Goal: Submit feedback/report problem

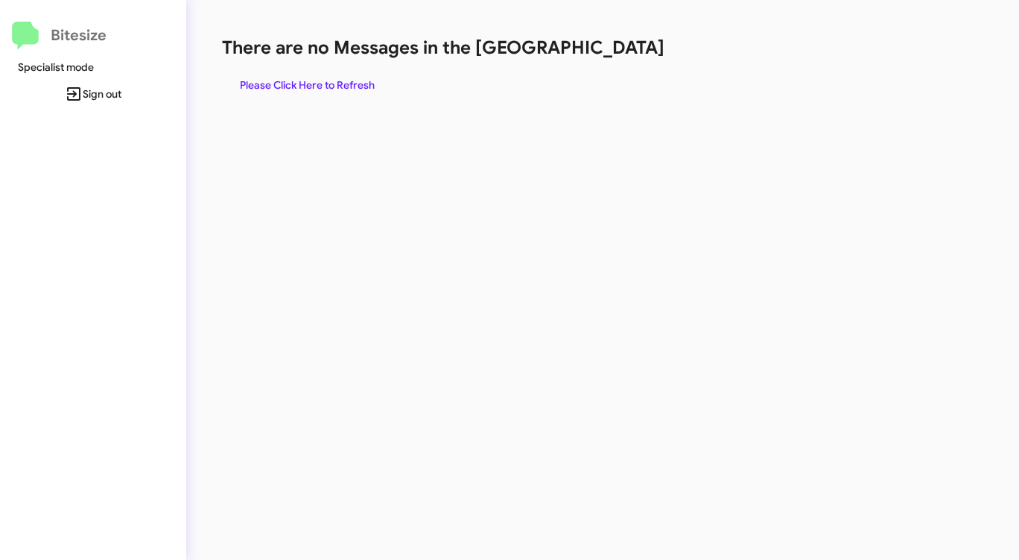
click at [324, 80] on span "Please Click Here to Refresh" at bounding box center [307, 85] width 135 height 27
click at [325, 80] on span "Please Click Here to Refresh" at bounding box center [307, 85] width 135 height 27
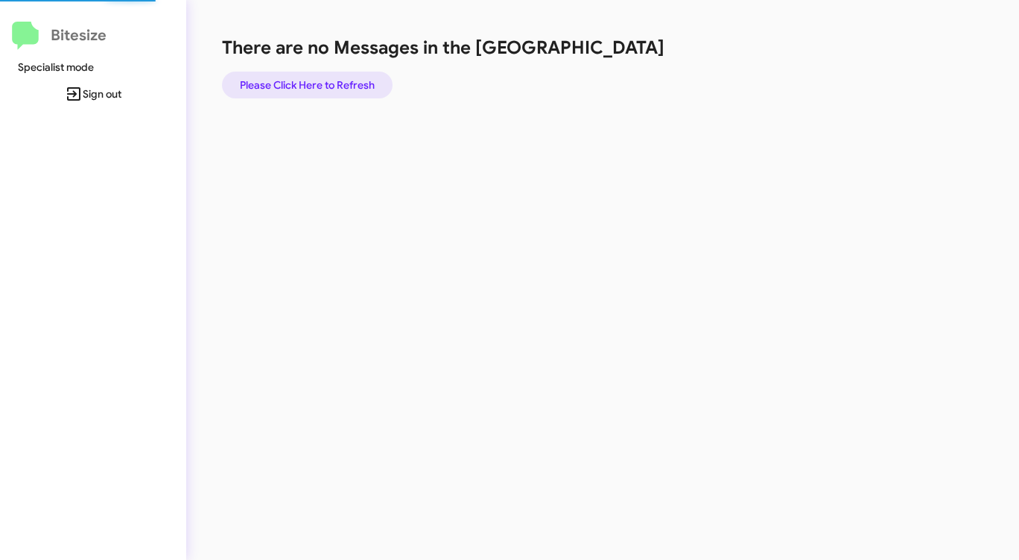
click at [325, 80] on span "Please Click Here to Refresh" at bounding box center [307, 85] width 135 height 27
click at [323, 76] on span "Please Click Here to Refresh" at bounding box center [307, 85] width 135 height 27
click at [323, 77] on span "Please Click Here to Refresh" at bounding box center [307, 85] width 135 height 27
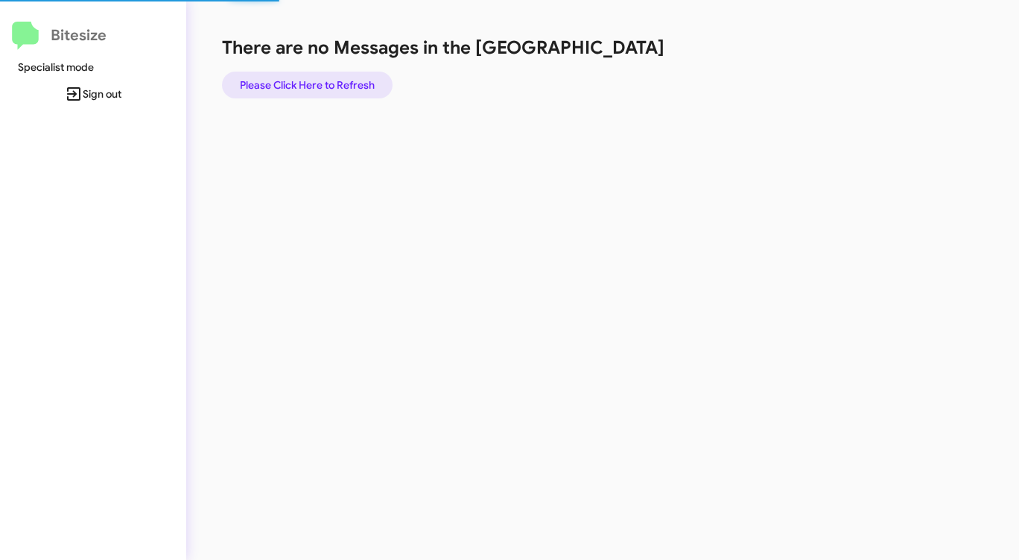
click at [323, 77] on span "Please Click Here to Refresh" at bounding box center [307, 85] width 135 height 27
click at [330, 89] on span "Please Click Here to Refresh" at bounding box center [307, 85] width 135 height 27
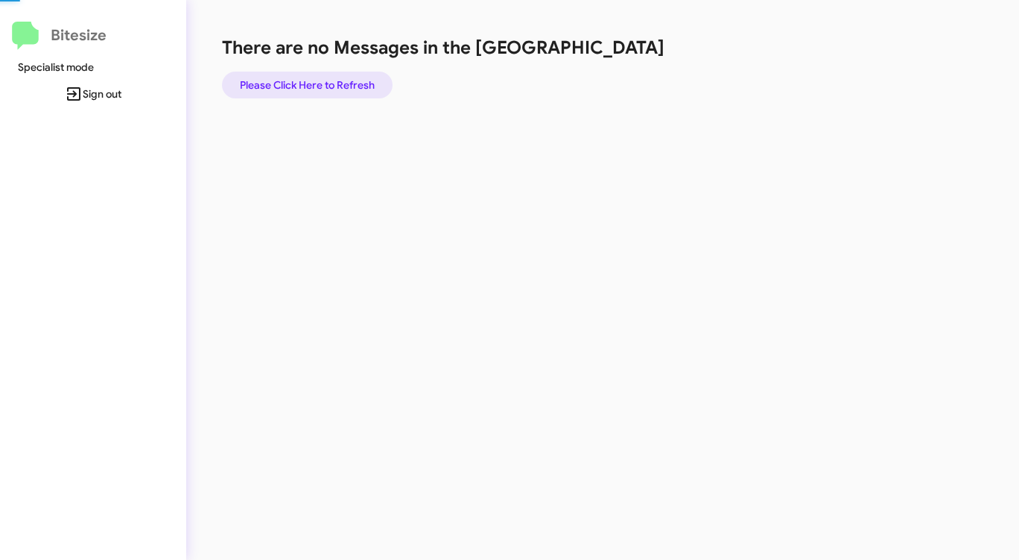
click at [330, 89] on span "Please Click Here to Refresh" at bounding box center [307, 85] width 135 height 27
click at [333, 88] on span "Please Click Here to Refresh" at bounding box center [307, 85] width 135 height 27
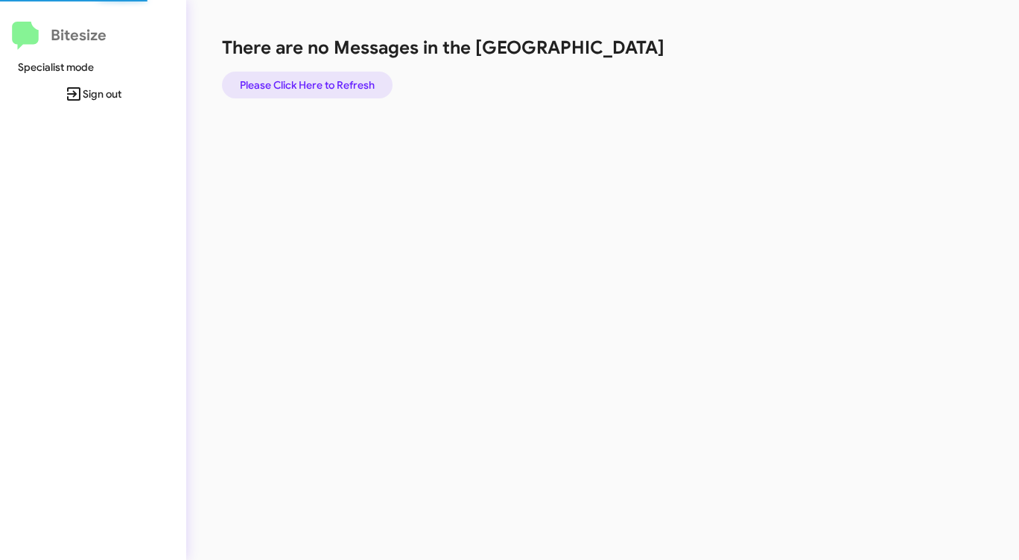
click at [333, 88] on span "Please Click Here to Refresh" at bounding box center [307, 85] width 135 height 27
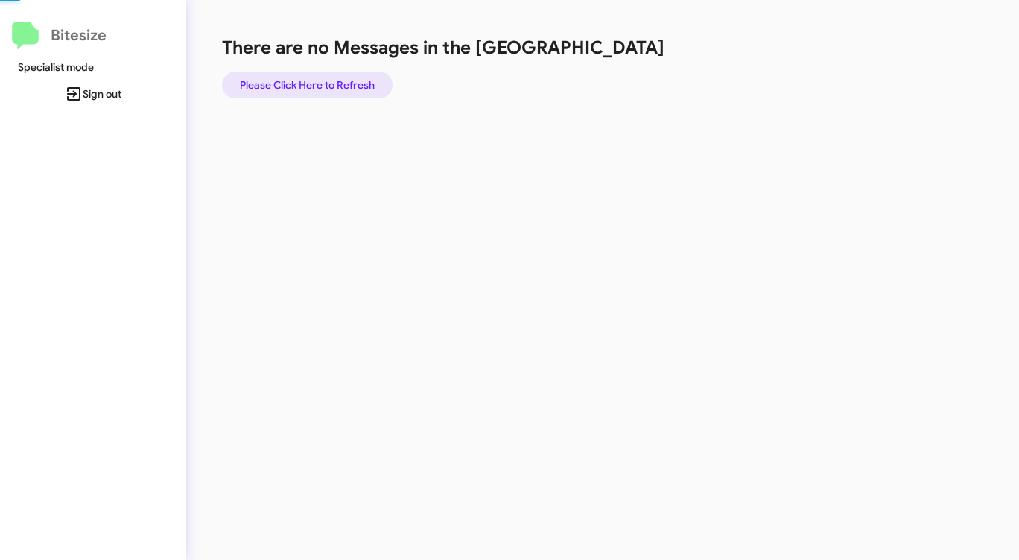
click at [333, 88] on span "Please Click Here to Refresh" at bounding box center [307, 85] width 135 height 27
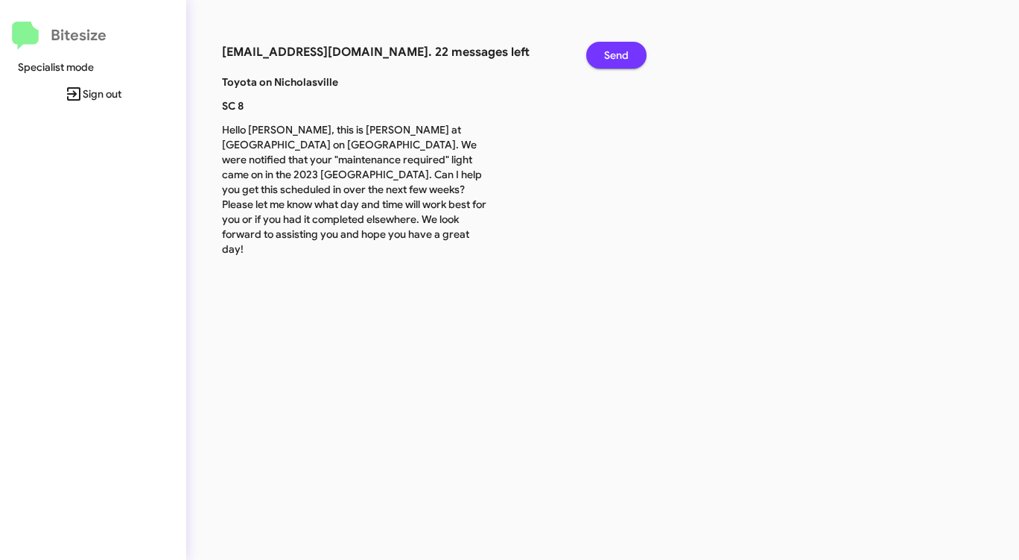
click at [618, 55] on span "Send" at bounding box center [616, 55] width 25 height 27
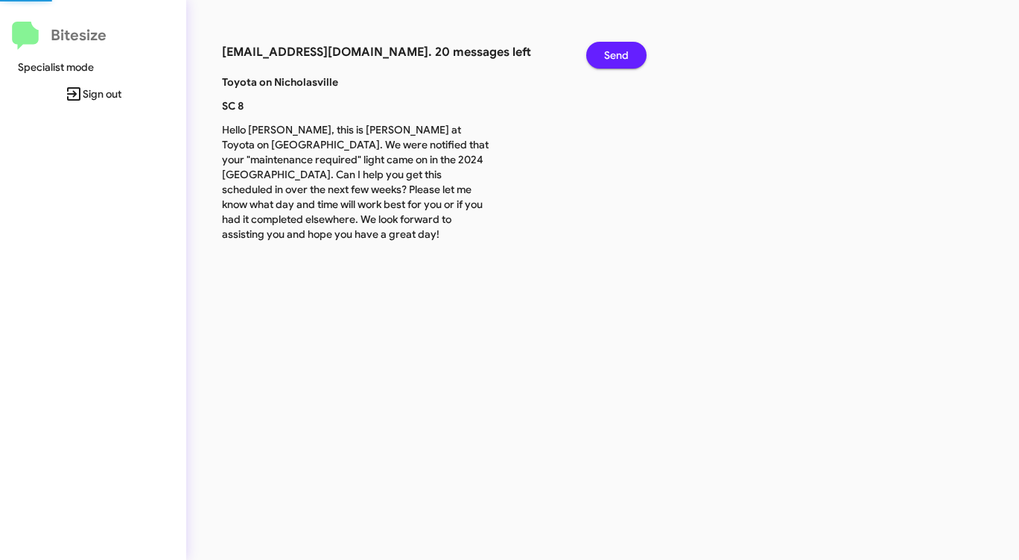
click at [618, 55] on span "Send" at bounding box center [616, 55] width 25 height 27
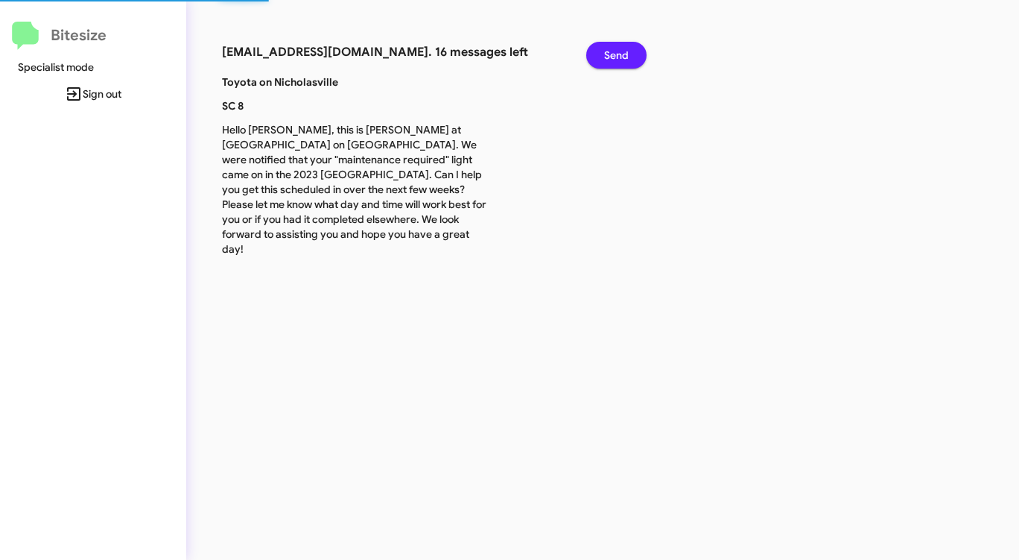
click at [618, 55] on span "Send" at bounding box center [616, 55] width 25 height 27
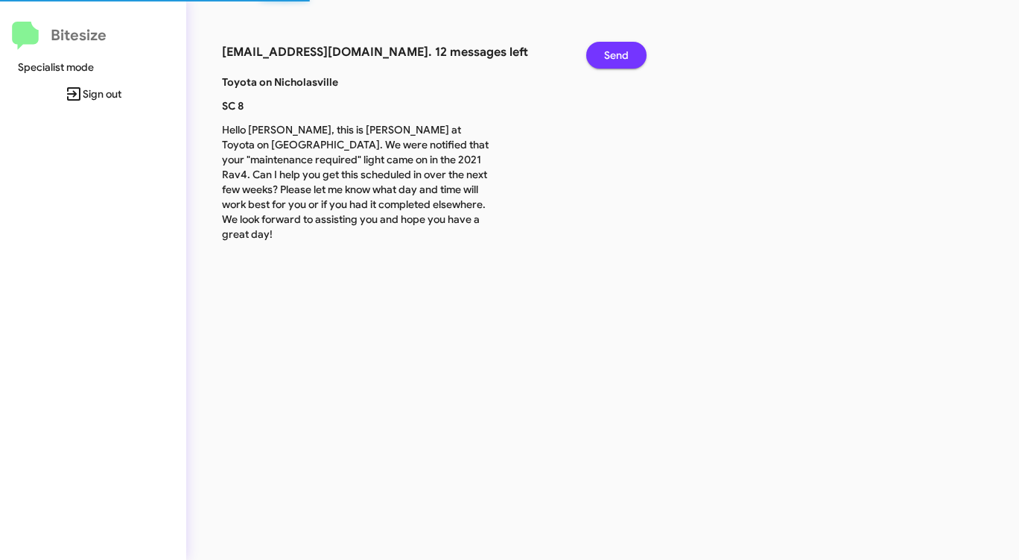
click at [618, 55] on span "Send" at bounding box center [616, 55] width 25 height 27
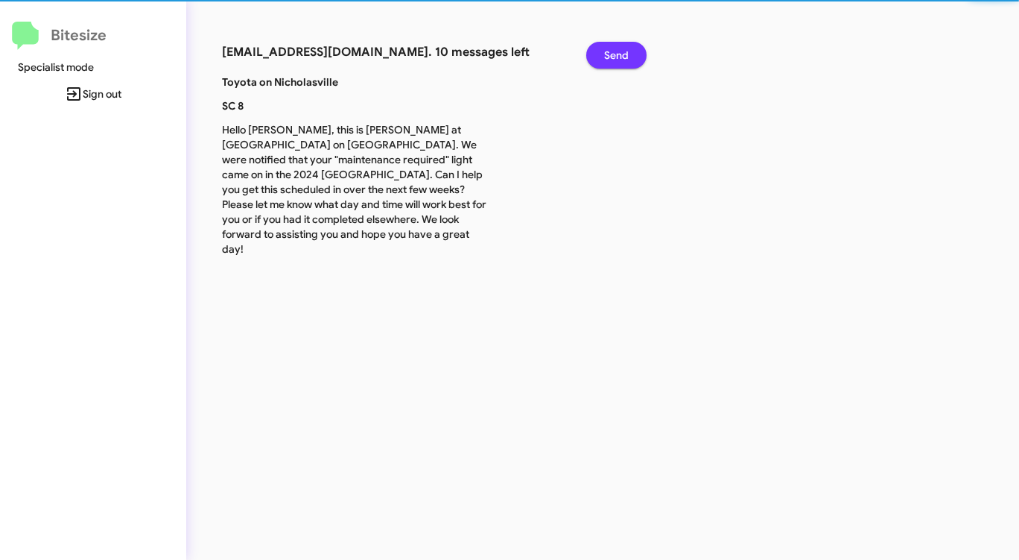
click at [618, 55] on span "Send" at bounding box center [616, 55] width 25 height 27
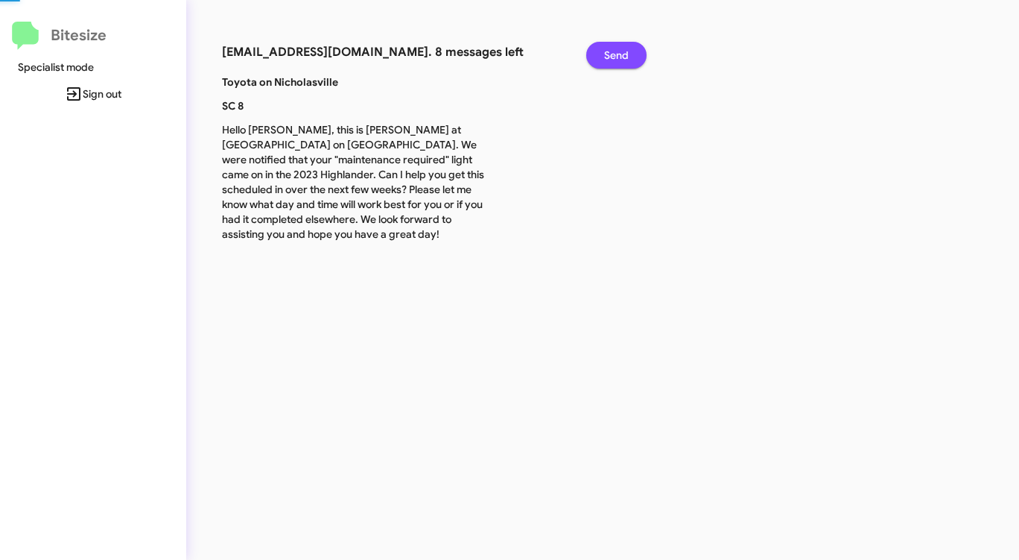
click at [618, 55] on span "Send" at bounding box center [616, 55] width 25 height 27
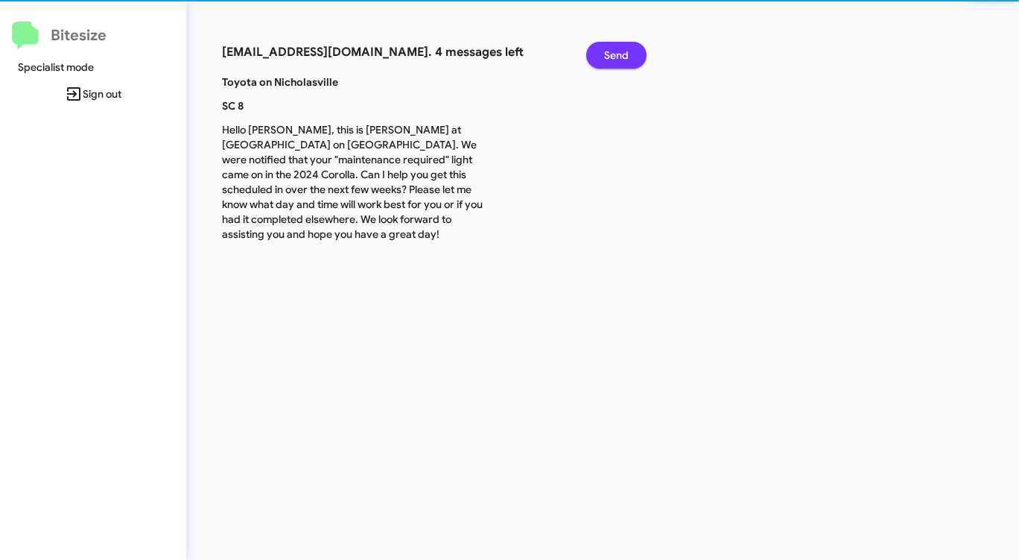
click at [618, 55] on span "Send" at bounding box center [616, 55] width 25 height 27
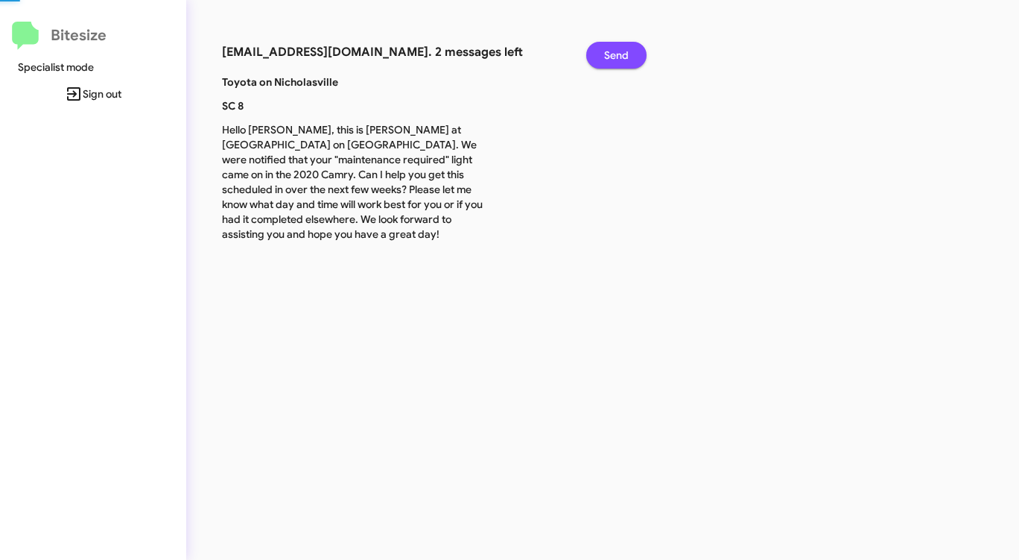
click at [618, 55] on span "Send" at bounding box center [616, 55] width 25 height 27
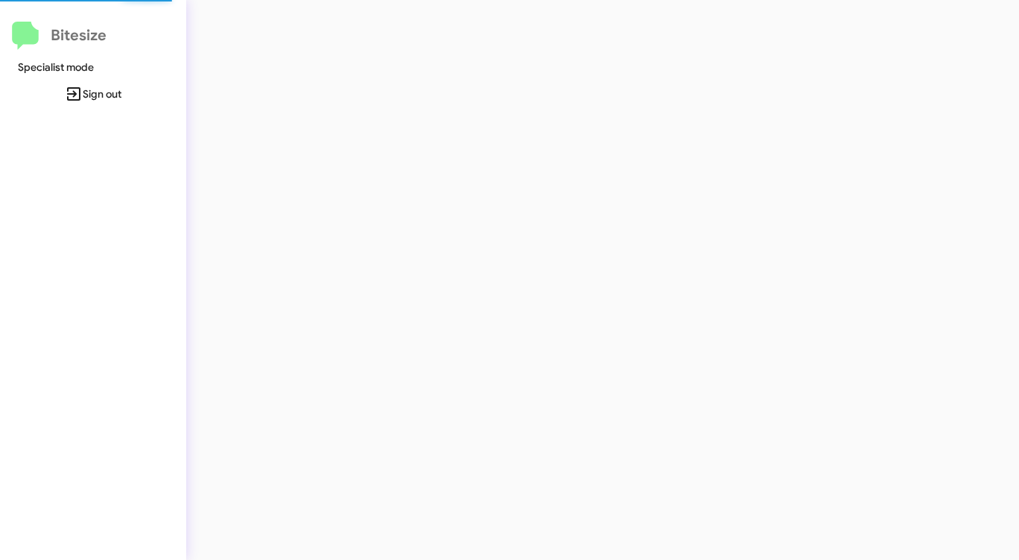
click at [618, 55] on div at bounding box center [533, 280] width 694 height 560
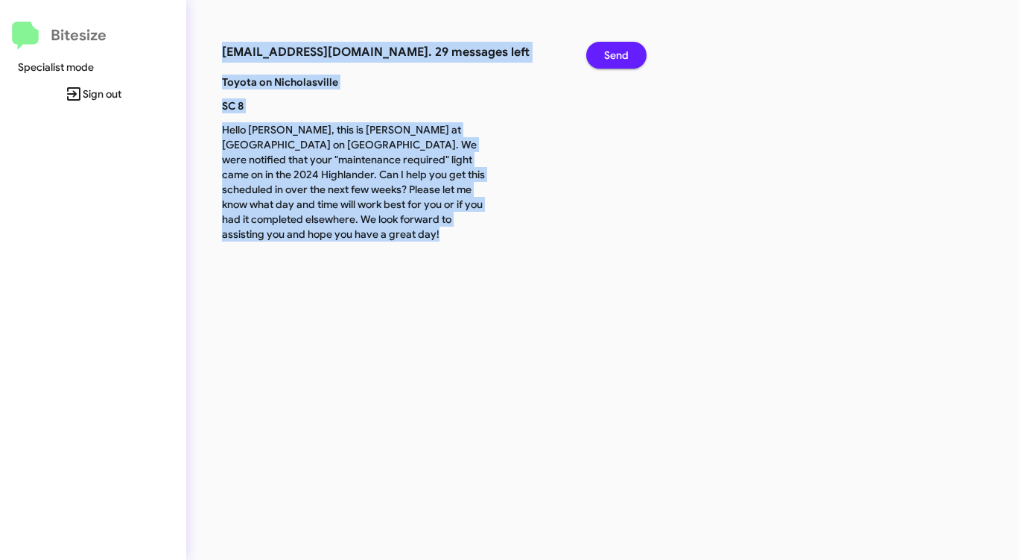
click at [618, 55] on span "Send" at bounding box center [616, 55] width 25 height 27
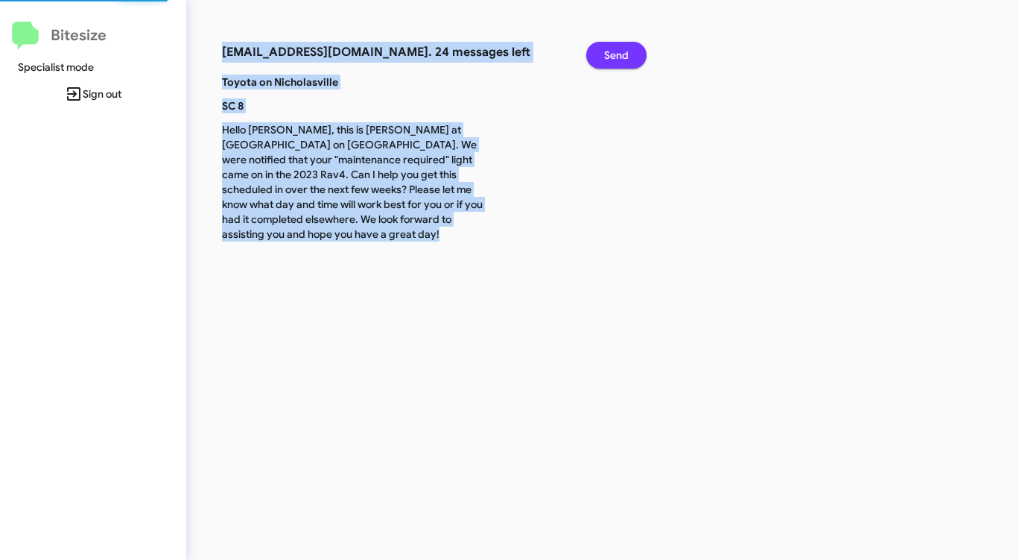
click at [618, 55] on span "Send" at bounding box center [616, 55] width 25 height 27
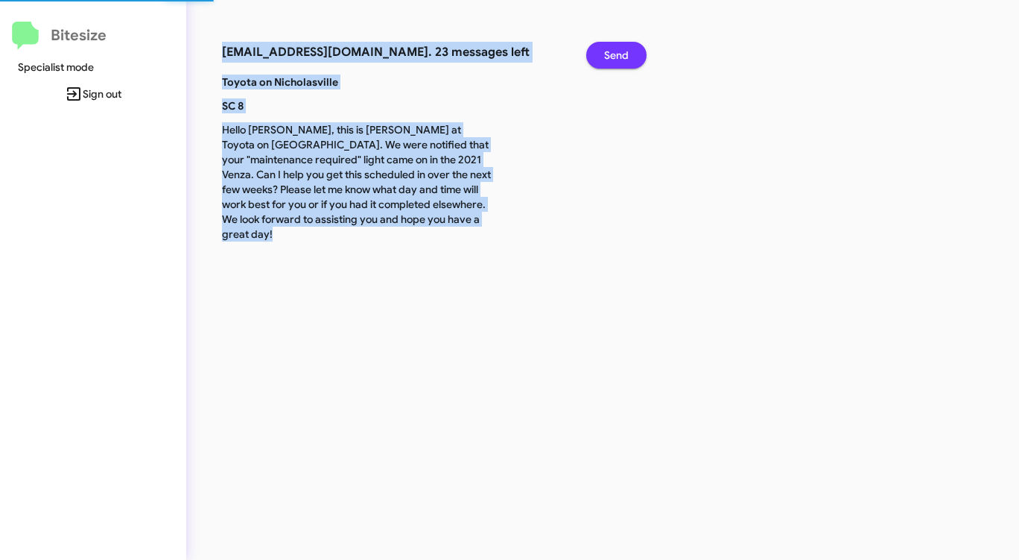
click at [618, 55] on span "Send" at bounding box center [616, 55] width 25 height 27
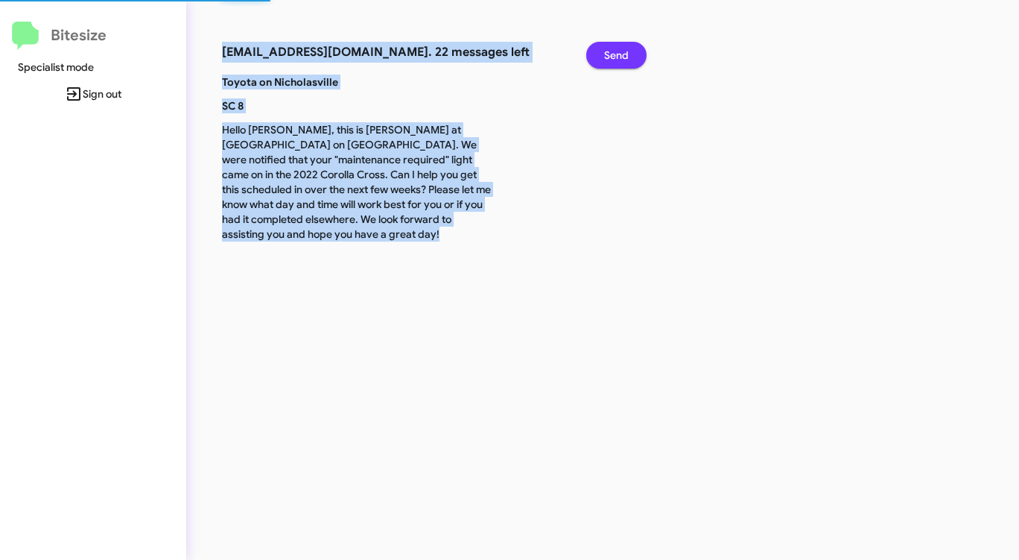
click at [618, 55] on span "Send" at bounding box center [616, 55] width 25 height 27
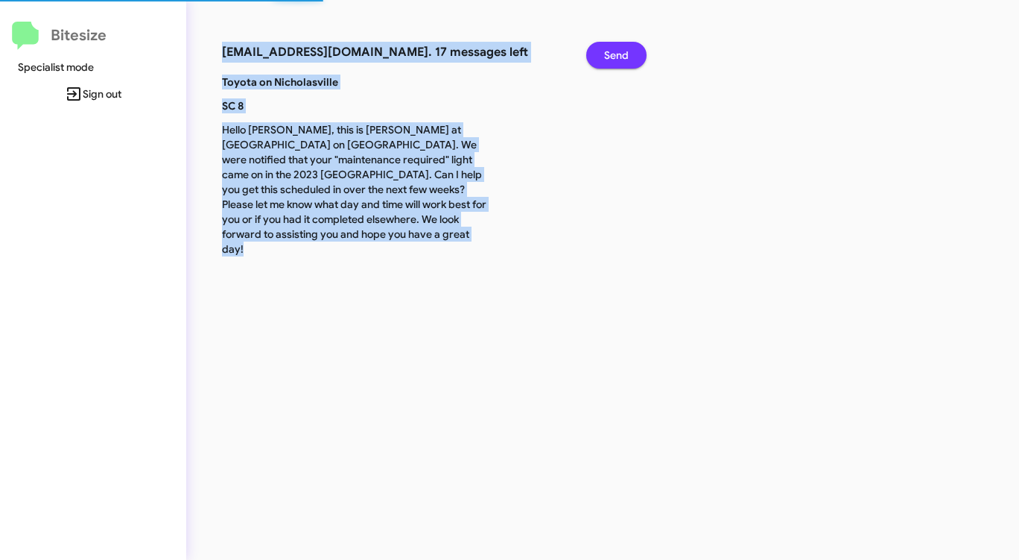
click at [618, 55] on span "Send" at bounding box center [616, 55] width 25 height 27
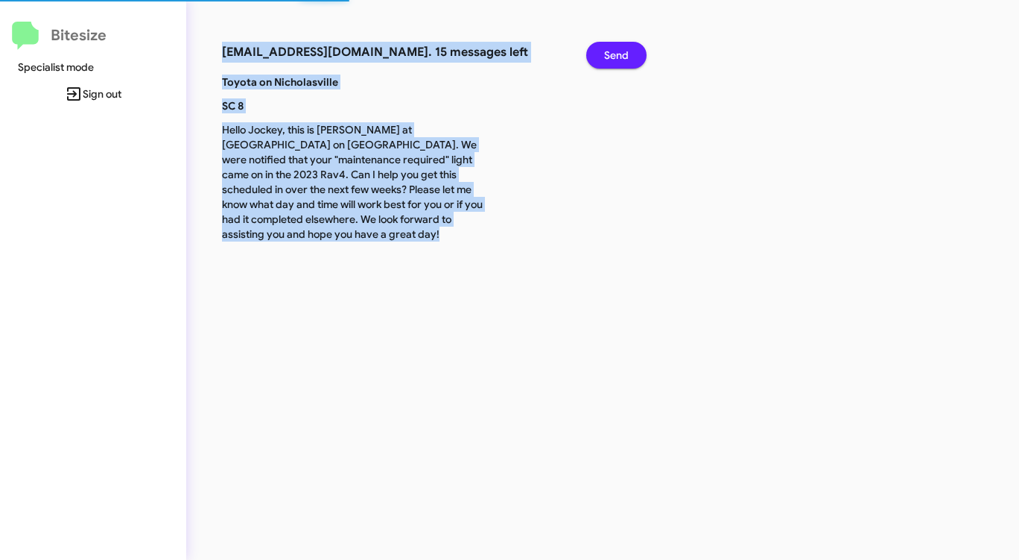
click at [618, 55] on span "Send" at bounding box center [616, 55] width 25 height 27
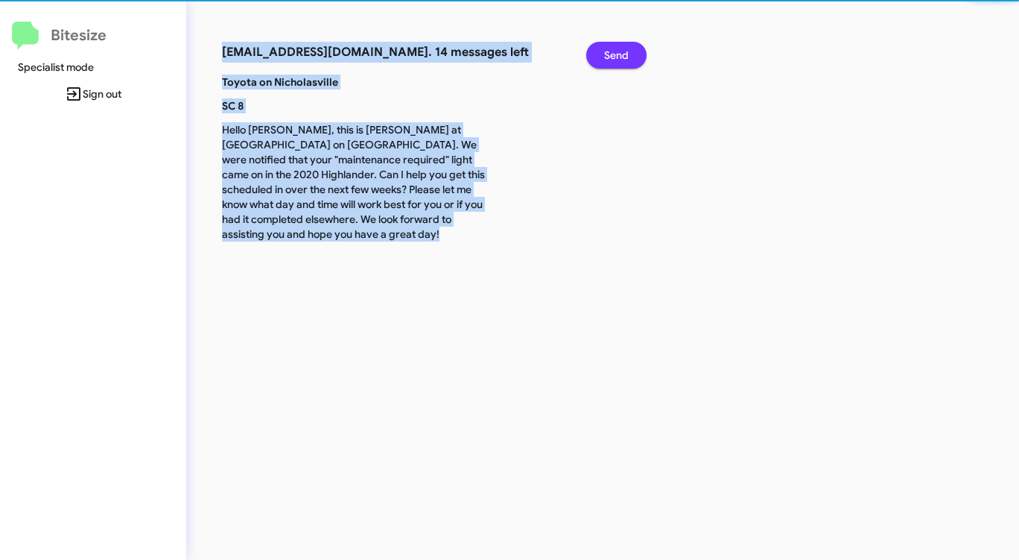
click at [618, 55] on span "Send" at bounding box center [616, 55] width 25 height 27
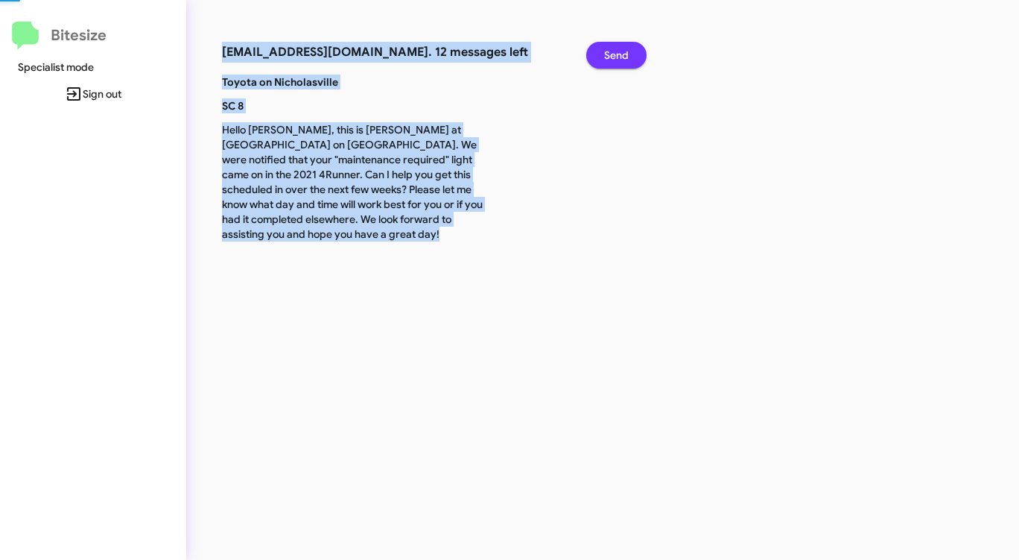
click at [618, 55] on span "Send" at bounding box center [616, 55] width 25 height 27
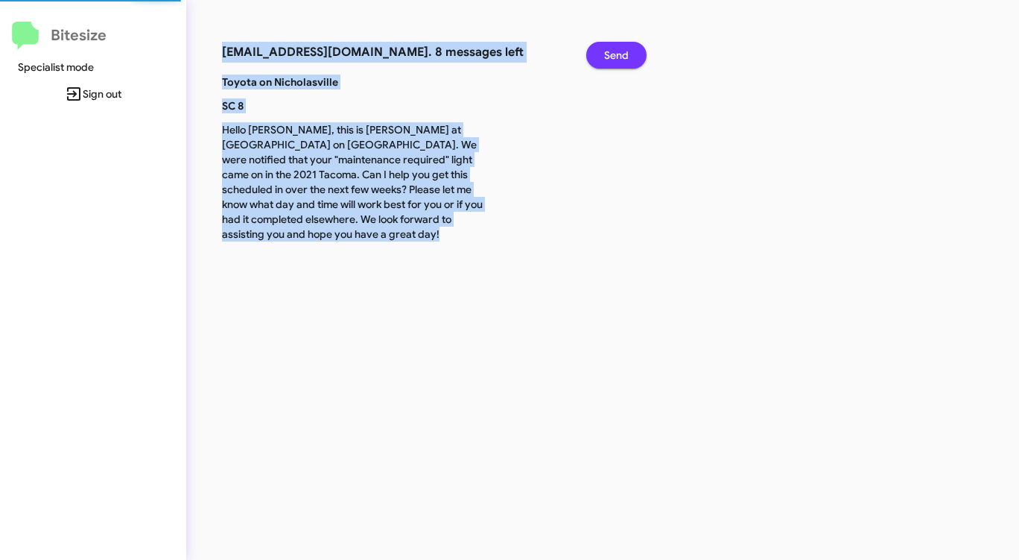
click at [618, 55] on span "Send" at bounding box center [616, 55] width 25 height 27
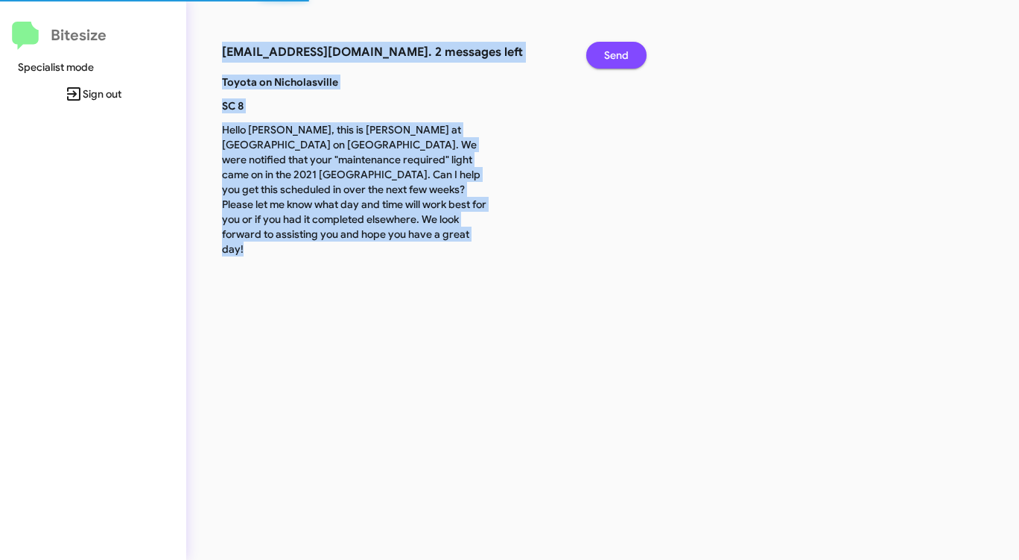
click at [618, 55] on span "Send" at bounding box center [616, 55] width 25 height 27
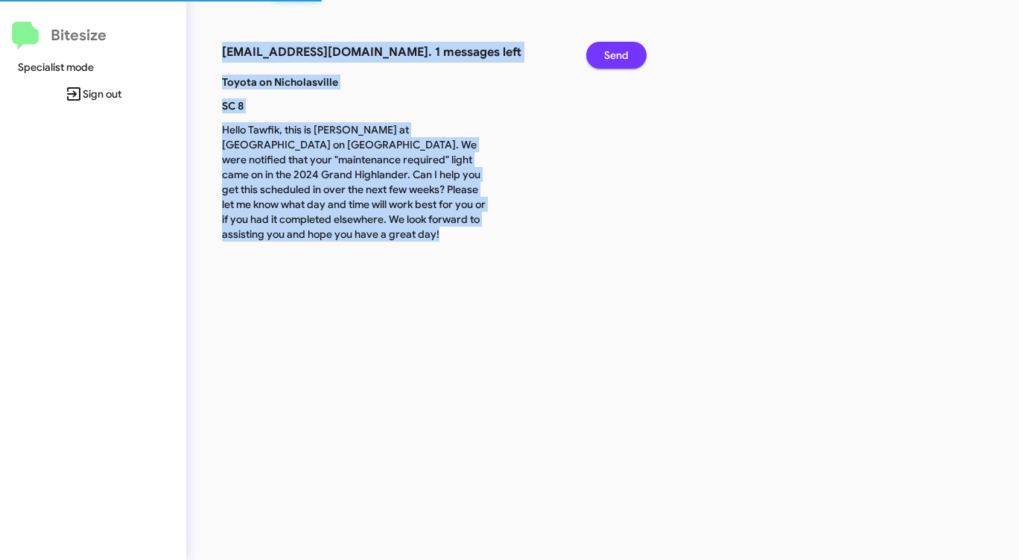
click at [618, 55] on span "Send" at bounding box center [616, 55] width 25 height 27
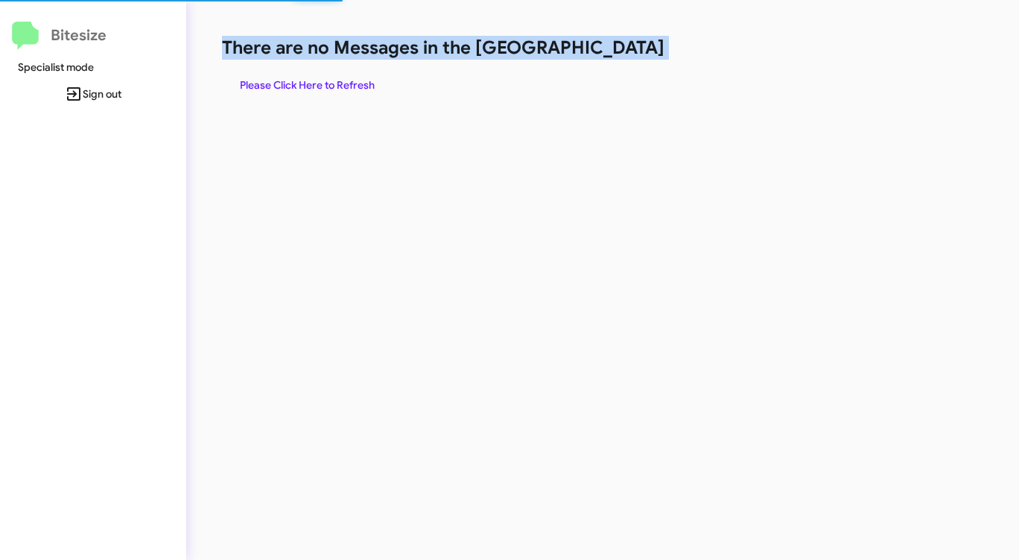
click at [618, 55] on h1 "There are no Messages in the Queue" at bounding box center [533, 48] width 623 height 24
click at [323, 78] on span "Please Click Here to Refresh" at bounding box center [307, 85] width 135 height 27
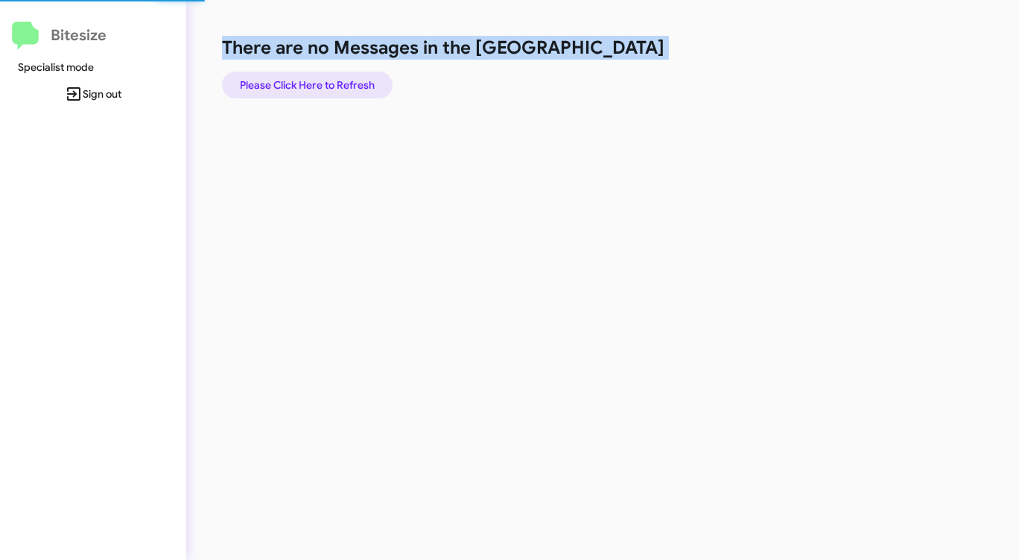
click at [323, 78] on span "Please Click Here to Refresh" at bounding box center [307, 85] width 135 height 27
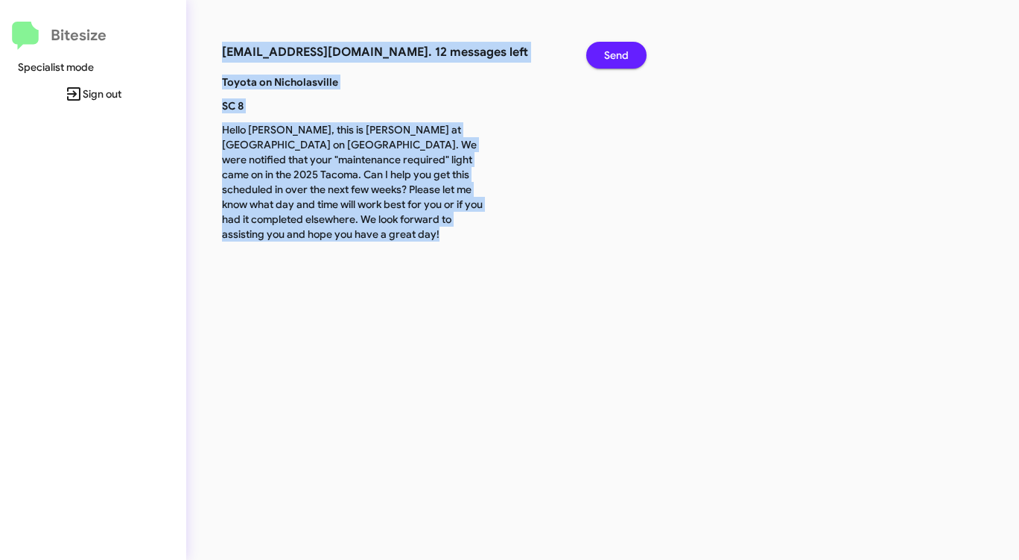
click at [606, 46] on span "Send" at bounding box center [616, 55] width 25 height 27
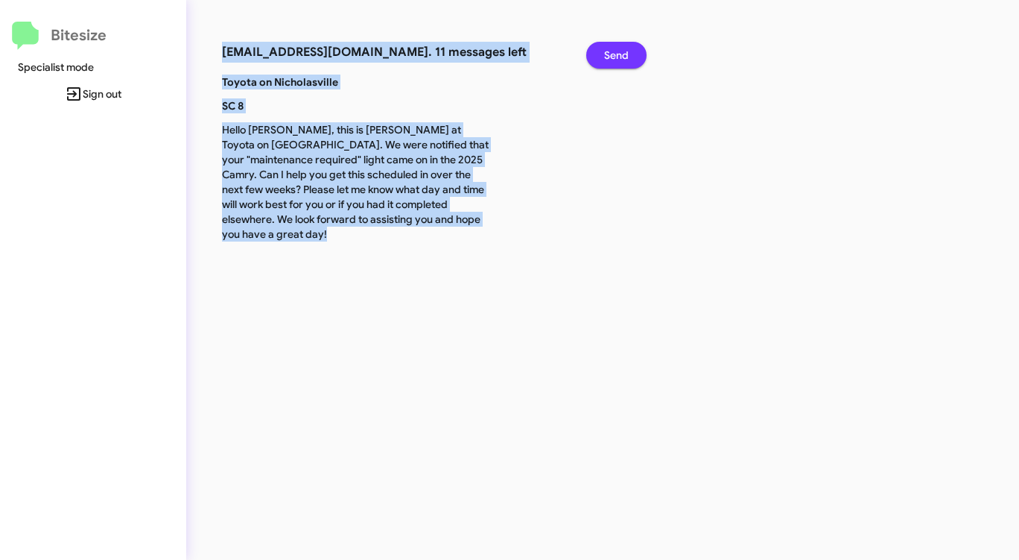
click at [606, 46] on span "Send" at bounding box center [616, 55] width 25 height 27
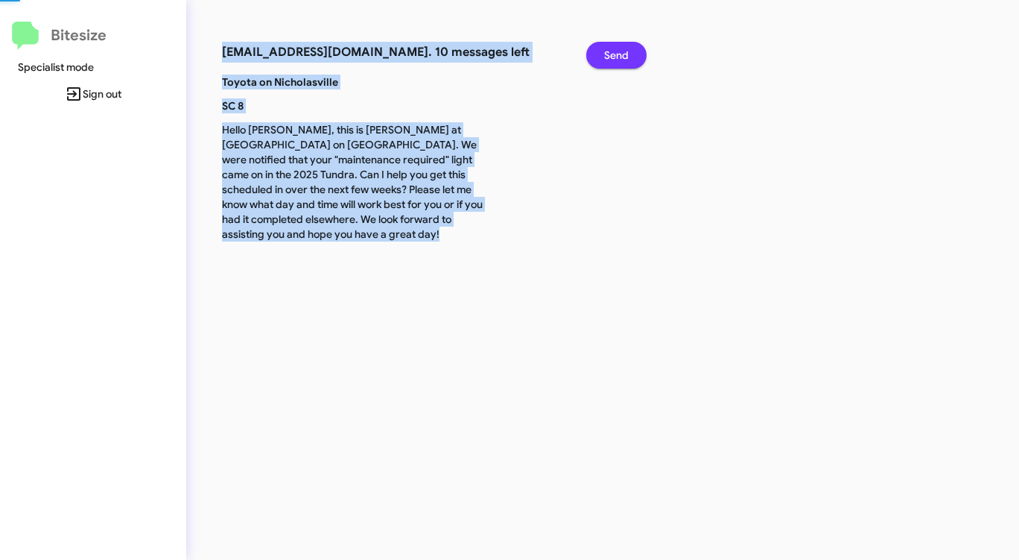
click at [606, 46] on span "Send" at bounding box center [616, 55] width 25 height 27
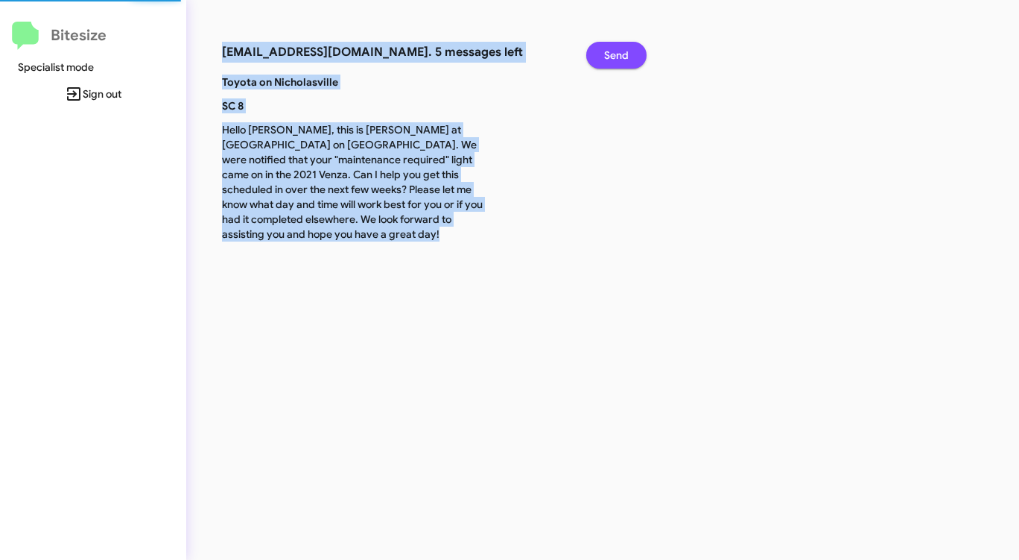
click at [606, 46] on span "Send" at bounding box center [616, 55] width 25 height 27
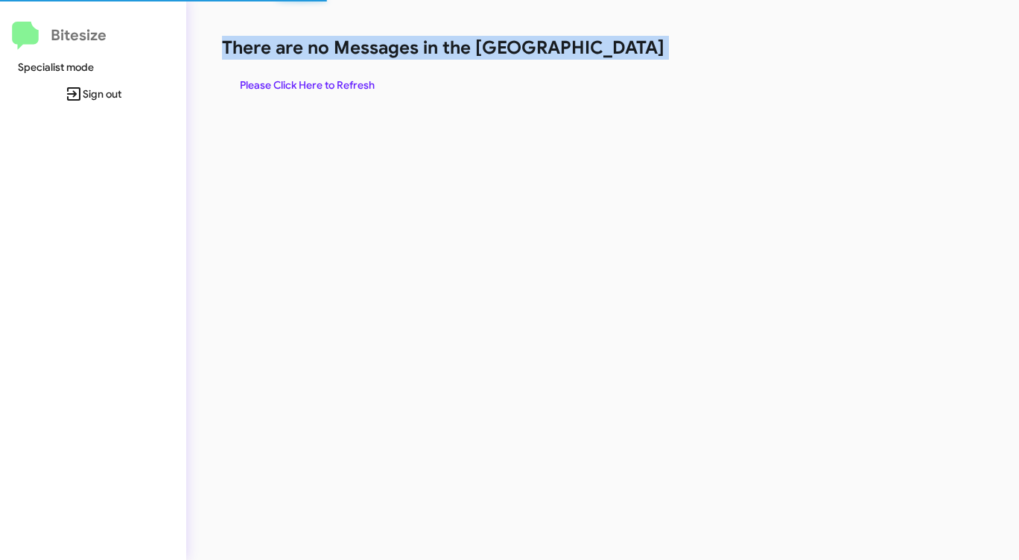
click at [606, 46] on h1 "There are no Messages in the Queue" at bounding box center [533, 48] width 623 height 24
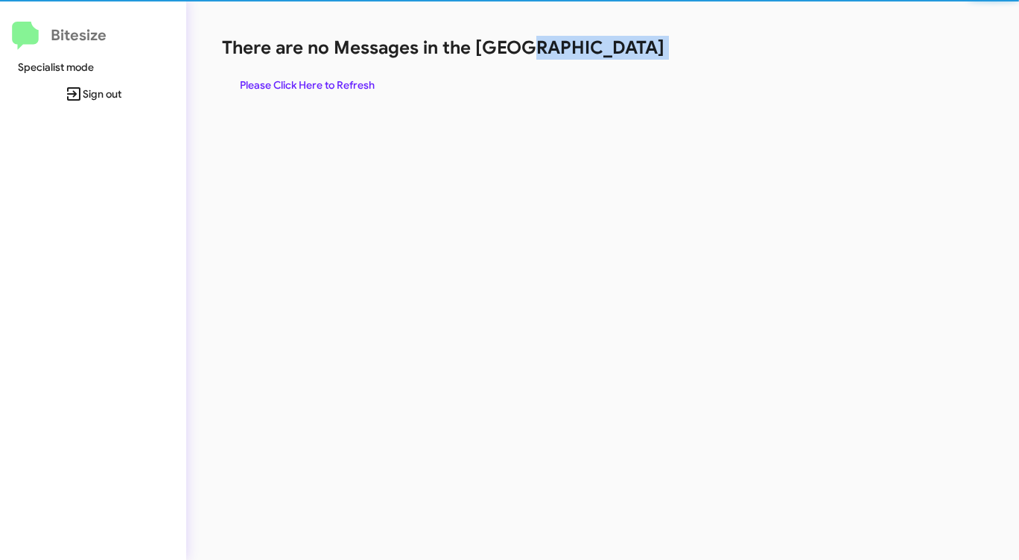
click at [606, 46] on h1 "There are no Messages in the Queue" at bounding box center [533, 48] width 623 height 24
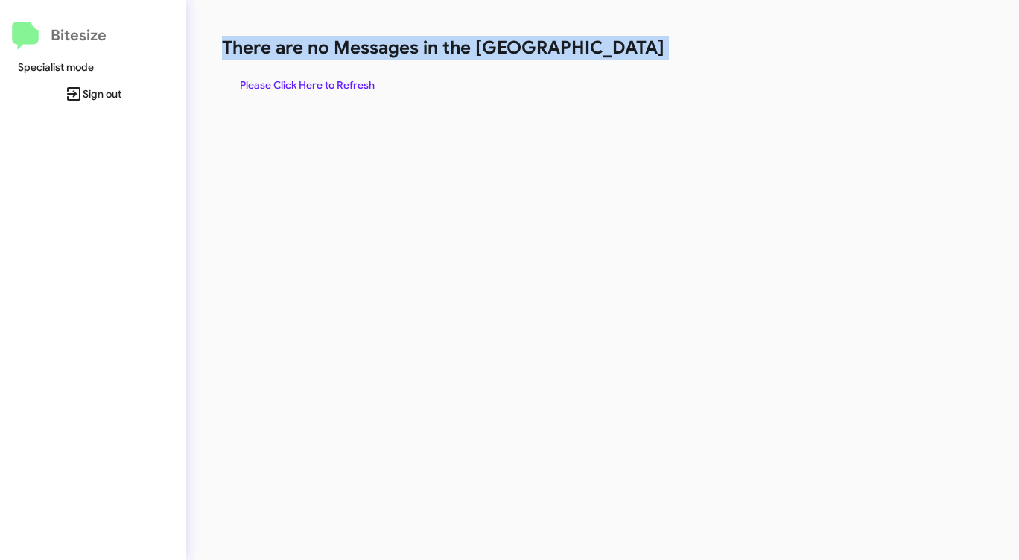
click at [606, 46] on h1 "There are no Messages in the Queue" at bounding box center [533, 48] width 623 height 24
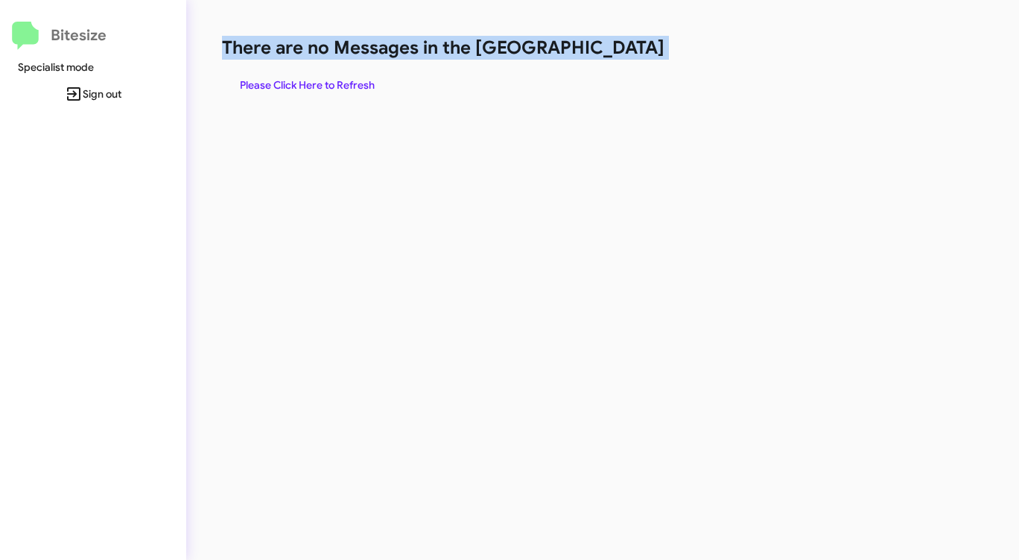
click at [606, 46] on h1 "There are no Messages in the Queue" at bounding box center [533, 48] width 623 height 24
click at [349, 78] on span "Please Click Here to Refresh" at bounding box center [307, 85] width 135 height 27
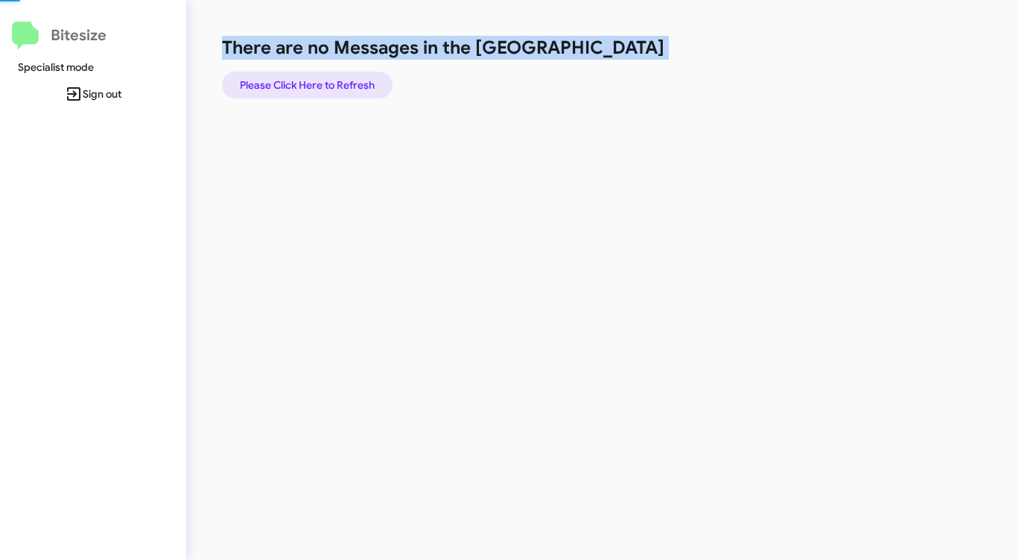
click at [349, 78] on span "Please Click Here to Refresh" at bounding box center [307, 85] width 135 height 27
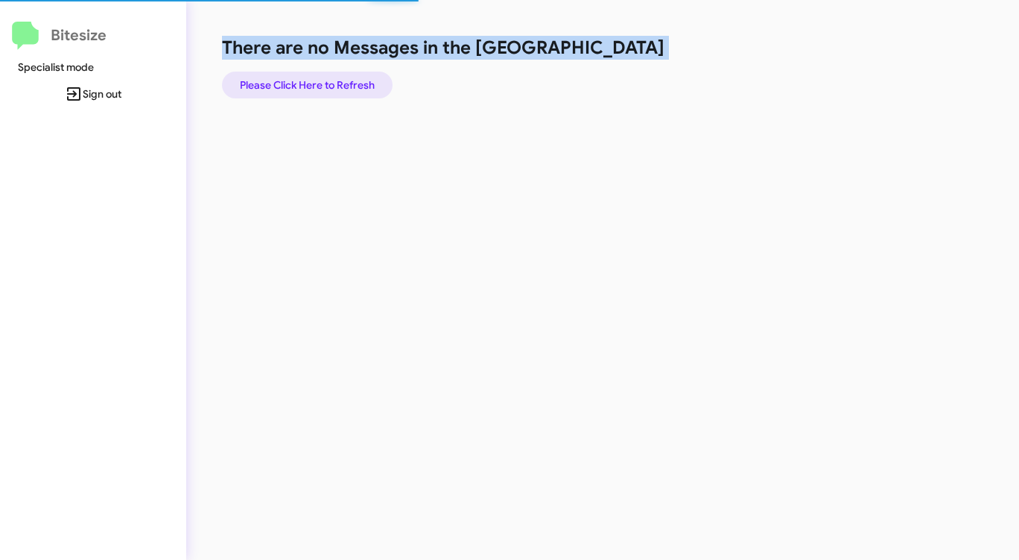
click at [349, 78] on span "Please Click Here to Refresh" at bounding box center [307, 85] width 135 height 27
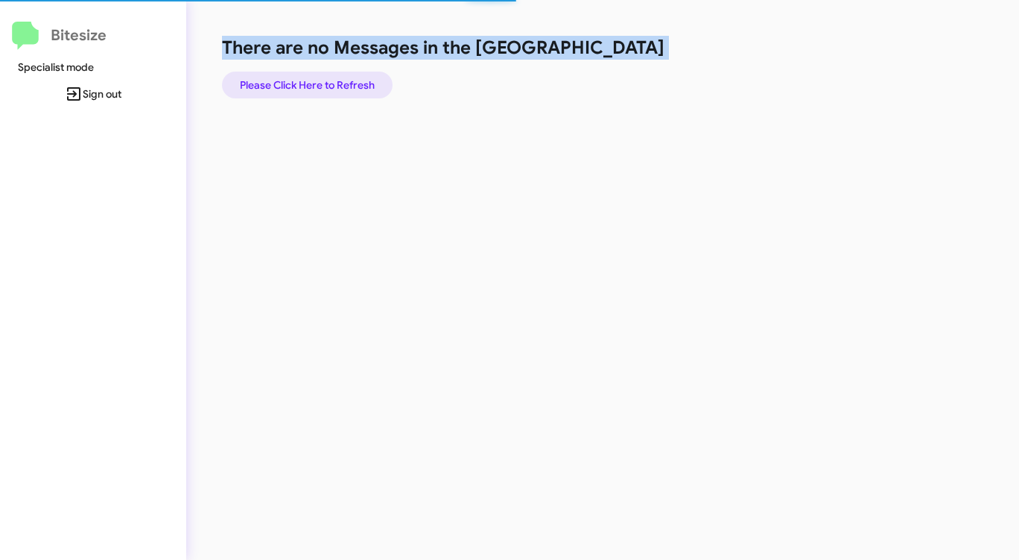
click at [349, 78] on span "Please Click Here to Refresh" at bounding box center [307, 85] width 135 height 27
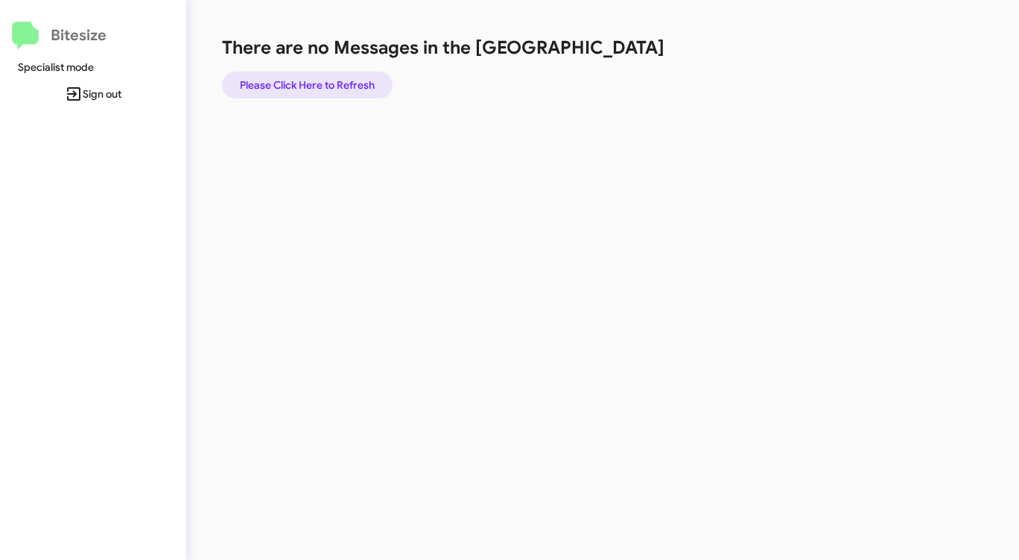
click at [335, 83] on span "Please Click Here to Refresh" at bounding box center [307, 85] width 135 height 27
click at [553, 90] on div "There are no Messages in the Queue Please Click Here to Refresh" at bounding box center [533, 67] width 623 height 63
click at [329, 77] on span "Please Click Here to Refresh" at bounding box center [307, 85] width 135 height 27
click at [330, 77] on span "Please Click Here to Refresh" at bounding box center [307, 85] width 135 height 27
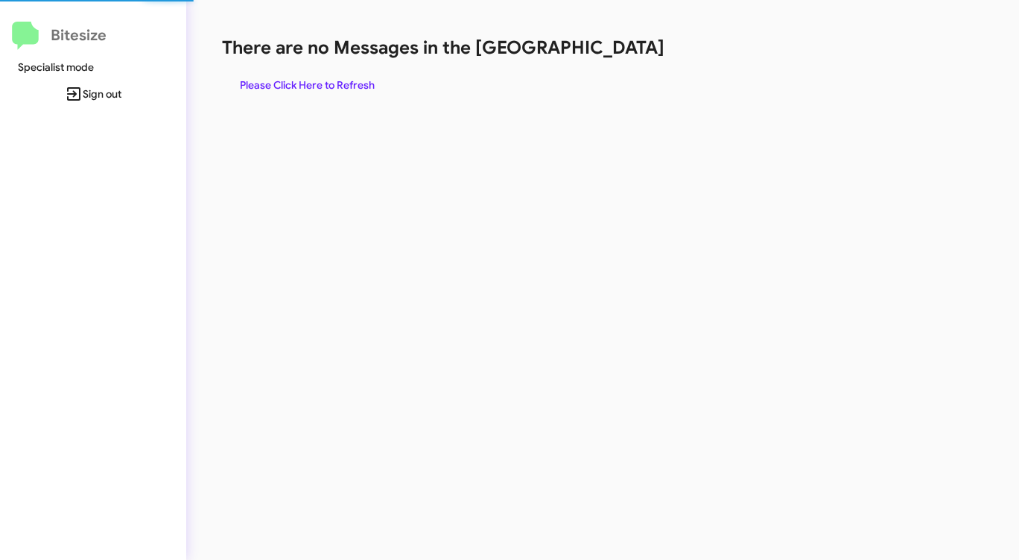
click at [330, 77] on span "Please Click Here to Refresh" at bounding box center [307, 85] width 135 height 27
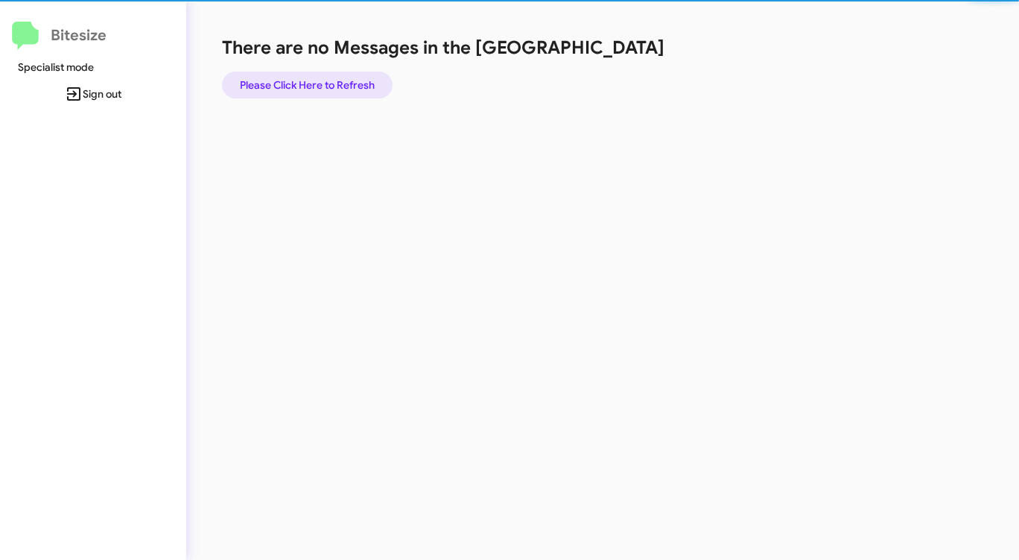
click at [330, 77] on span "Please Click Here to Refresh" at bounding box center [307, 85] width 135 height 27
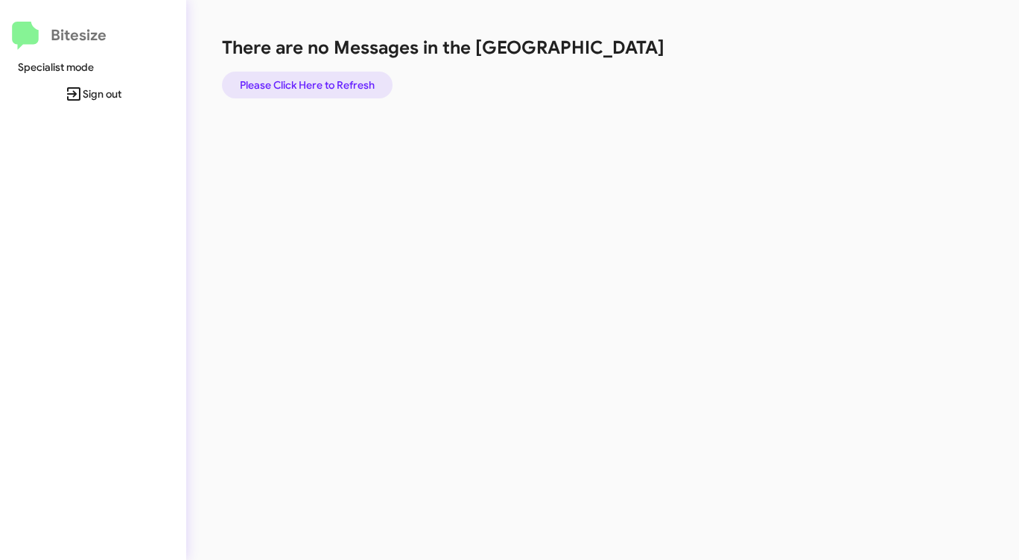
click at [330, 77] on span "Please Click Here to Refresh" at bounding box center [307, 85] width 135 height 27
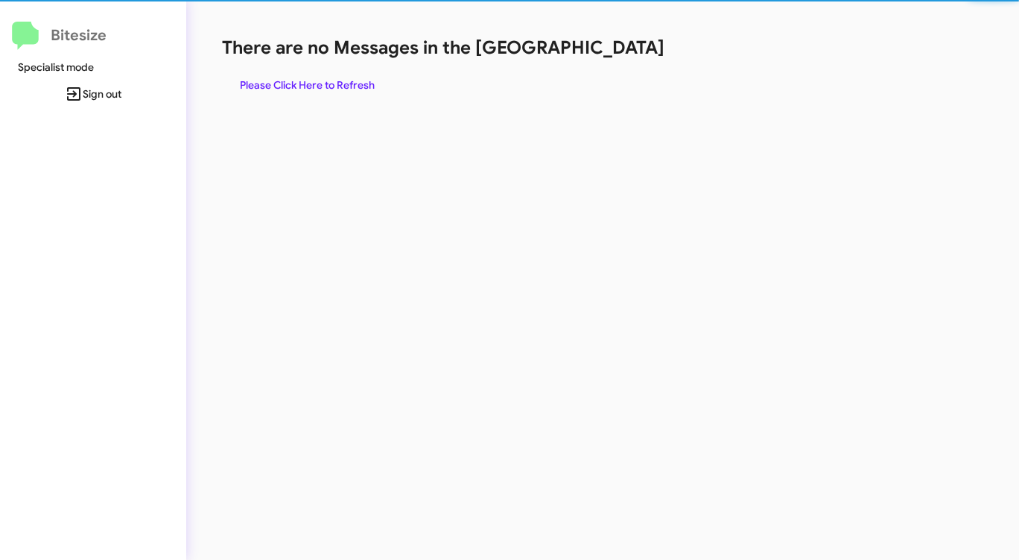
click at [330, 77] on span "Please Click Here to Refresh" at bounding box center [307, 85] width 135 height 27
click at [331, 78] on span "Please Click Here to Refresh" at bounding box center [307, 85] width 135 height 27
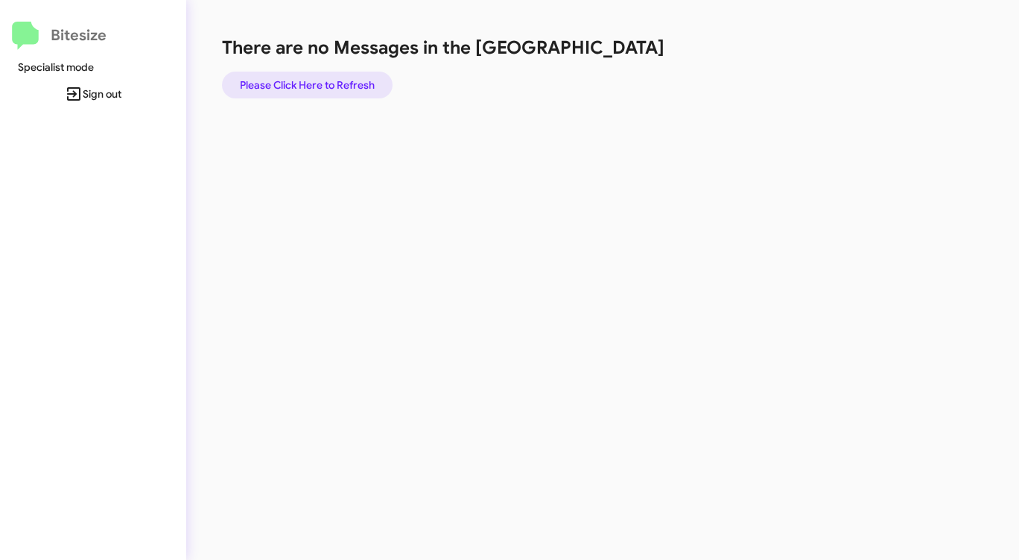
click at [331, 78] on span "Please Click Here to Refresh" at bounding box center [307, 85] width 135 height 27
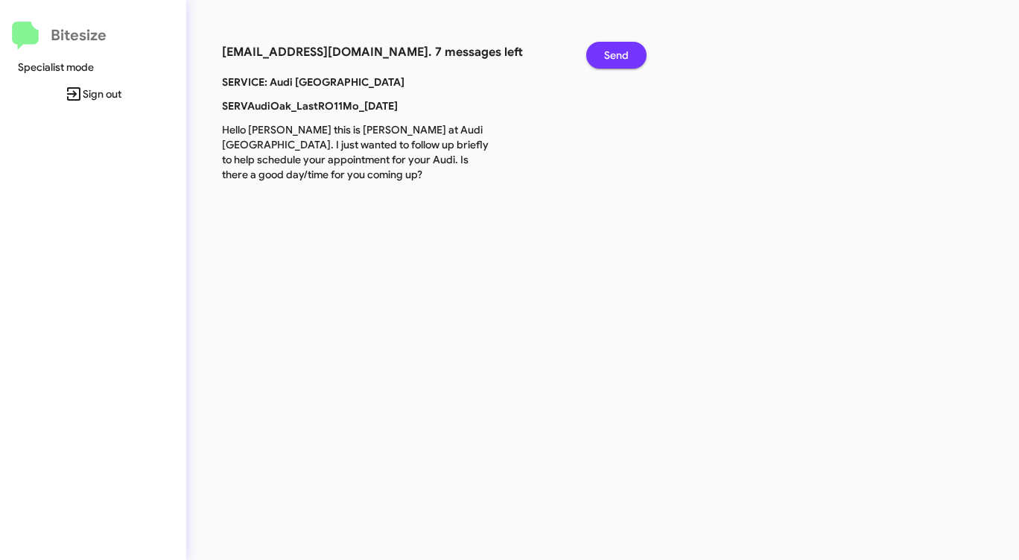
click at [621, 55] on span "Send" at bounding box center [616, 55] width 25 height 27
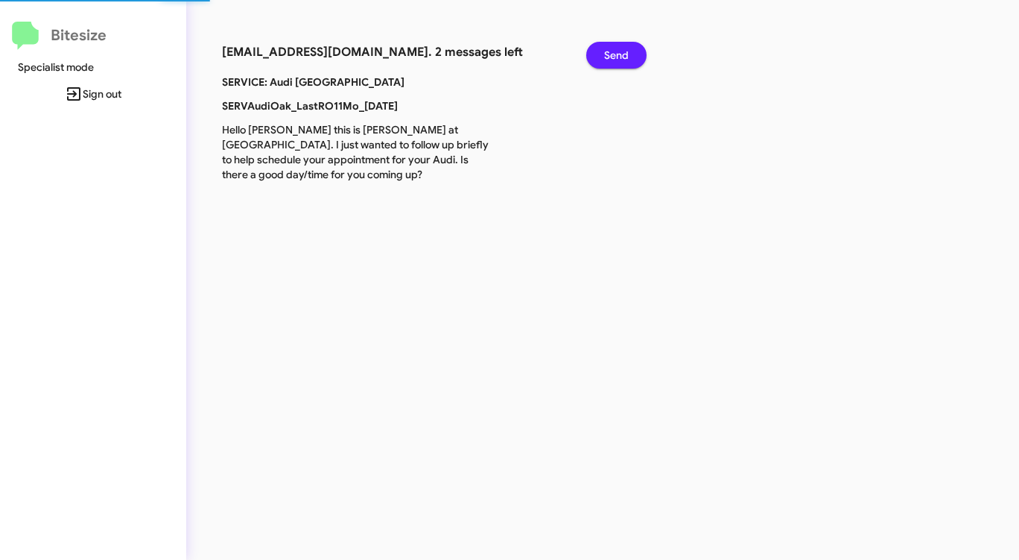
click at [621, 55] on span "Send" at bounding box center [616, 55] width 25 height 27
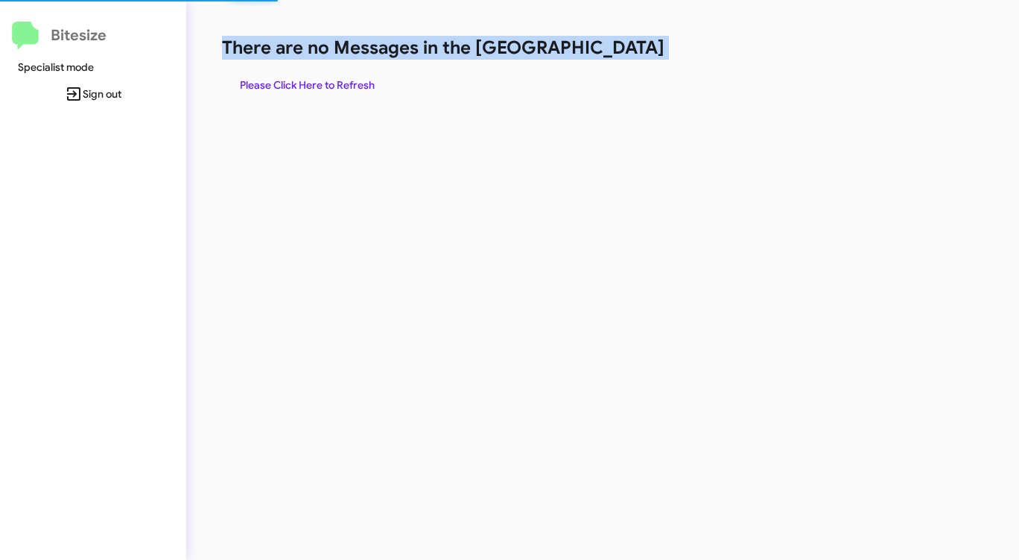
click at [621, 56] on h1 "There are no Messages in the Queue" at bounding box center [533, 48] width 623 height 24
click at [333, 88] on span "Please Click Here to Refresh" at bounding box center [307, 85] width 135 height 27
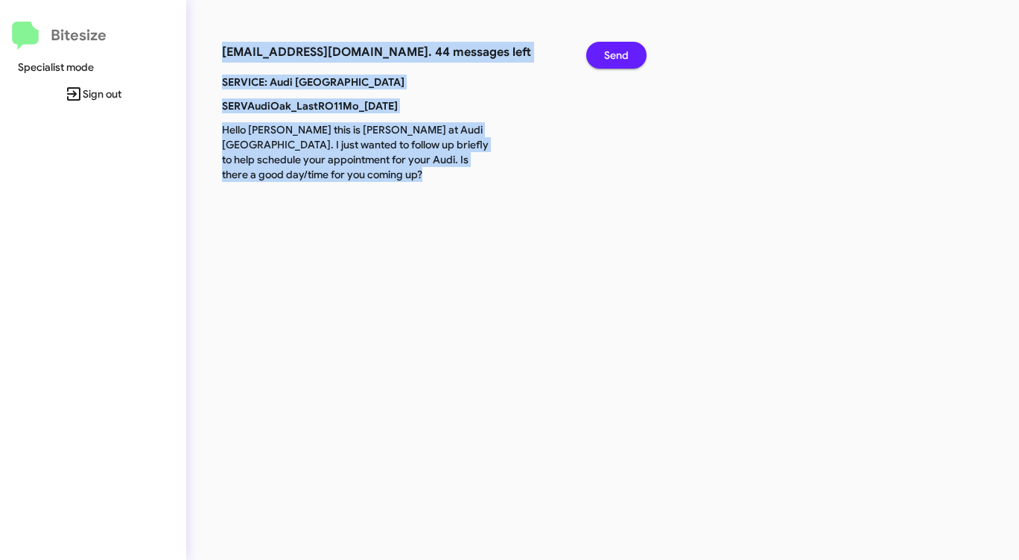
click at [608, 50] on span "Send" at bounding box center [616, 55] width 25 height 27
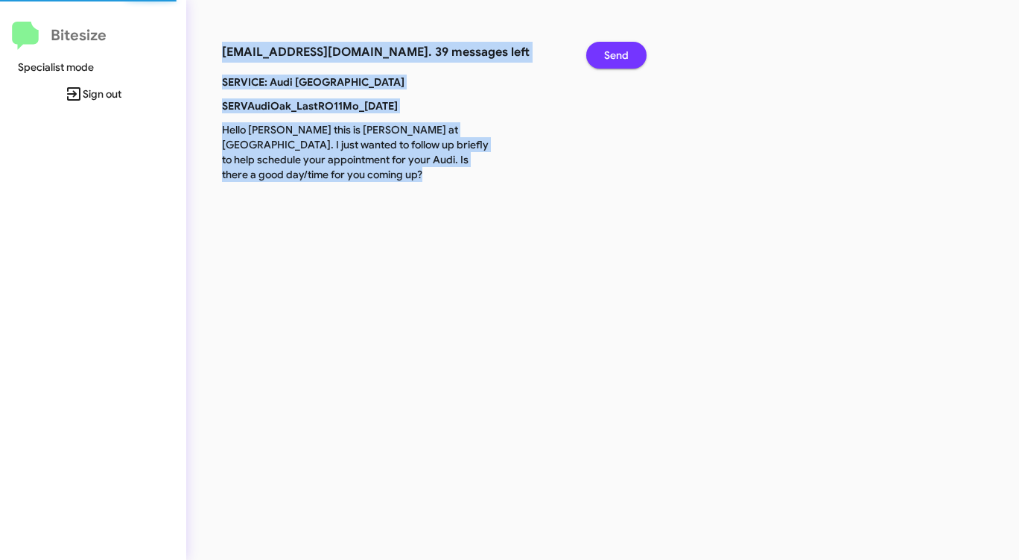
click at [608, 50] on span "Send" at bounding box center [616, 55] width 25 height 27
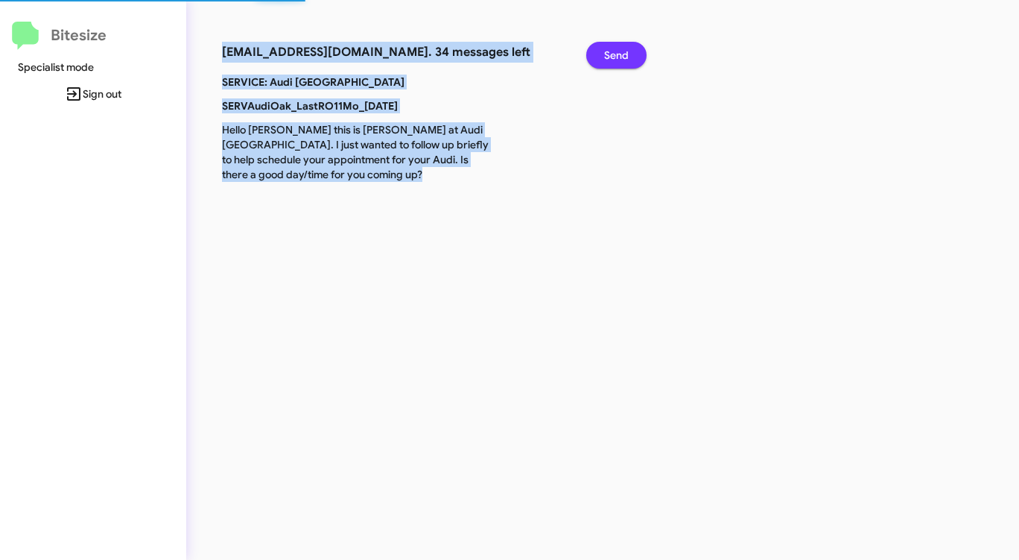
click at [608, 50] on span "Send" at bounding box center [616, 55] width 25 height 27
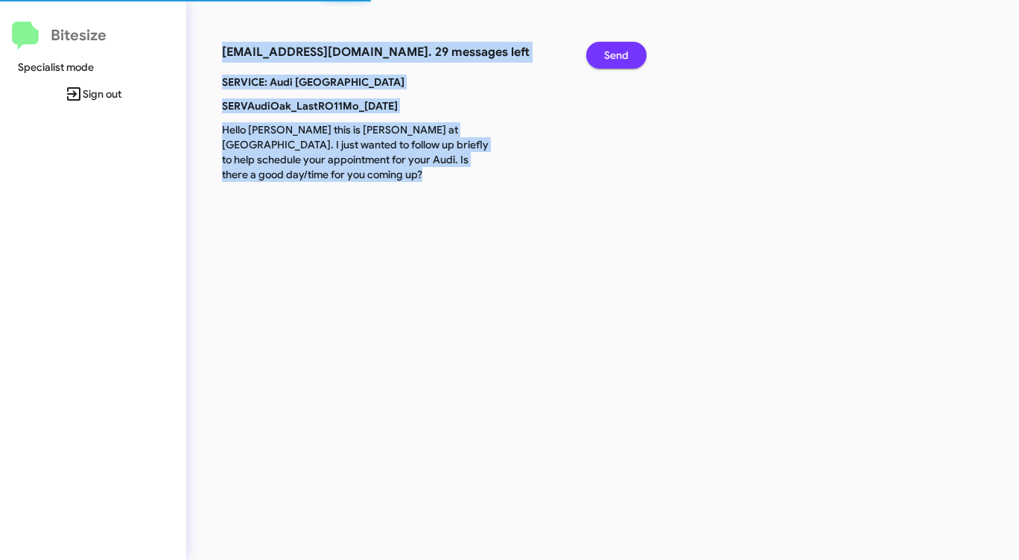
click at [608, 50] on span "Send" at bounding box center [616, 55] width 25 height 27
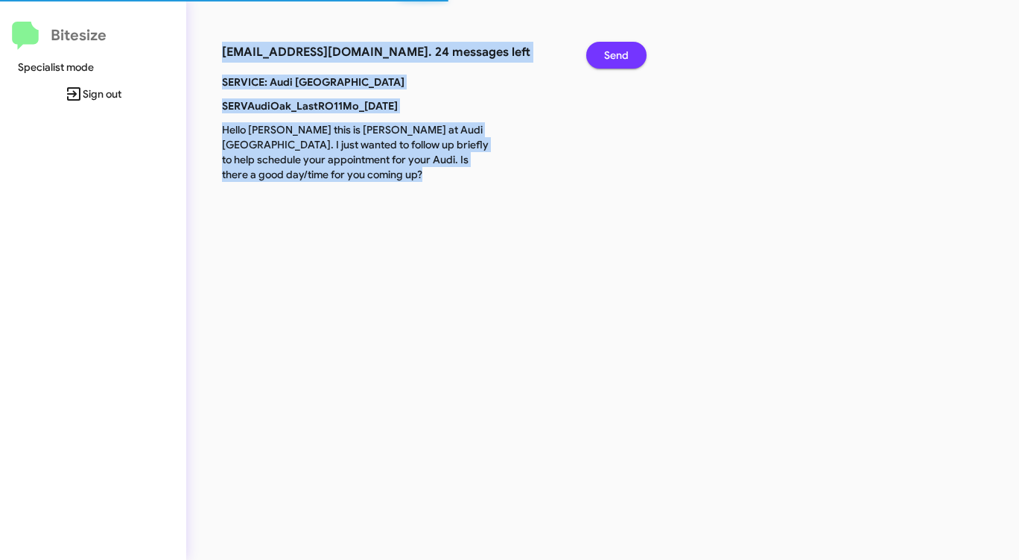
click at [608, 50] on span "Send" at bounding box center [616, 55] width 25 height 27
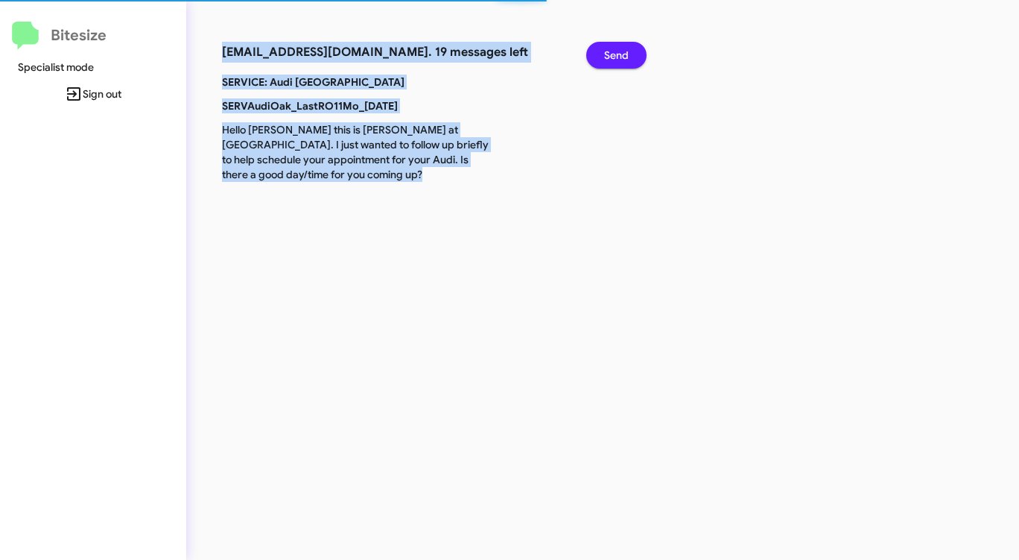
click at [607, 50] on span "Send" at bounding box center [616, 55] width 25 height 27
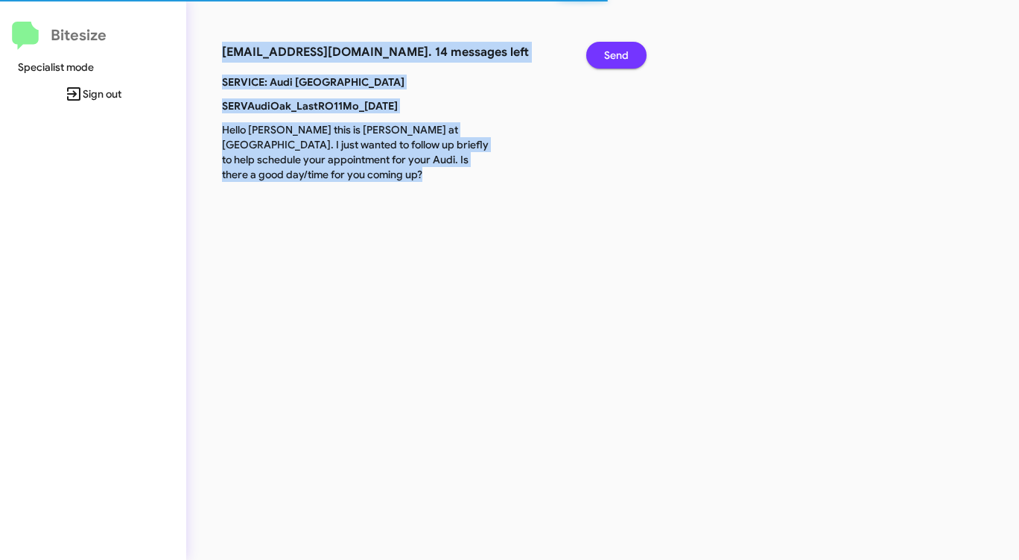
click at [607, 51] on span "Send" at bounding box center [616, 55] width 25 height 27
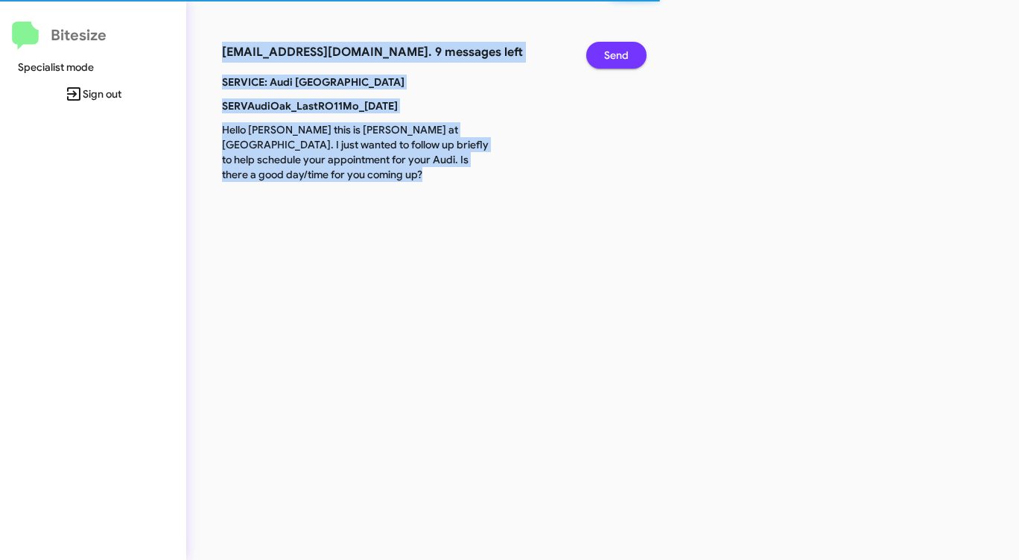
click at [607, 51] on span "Send" at bounding box center [616, 55] width 25 height 27
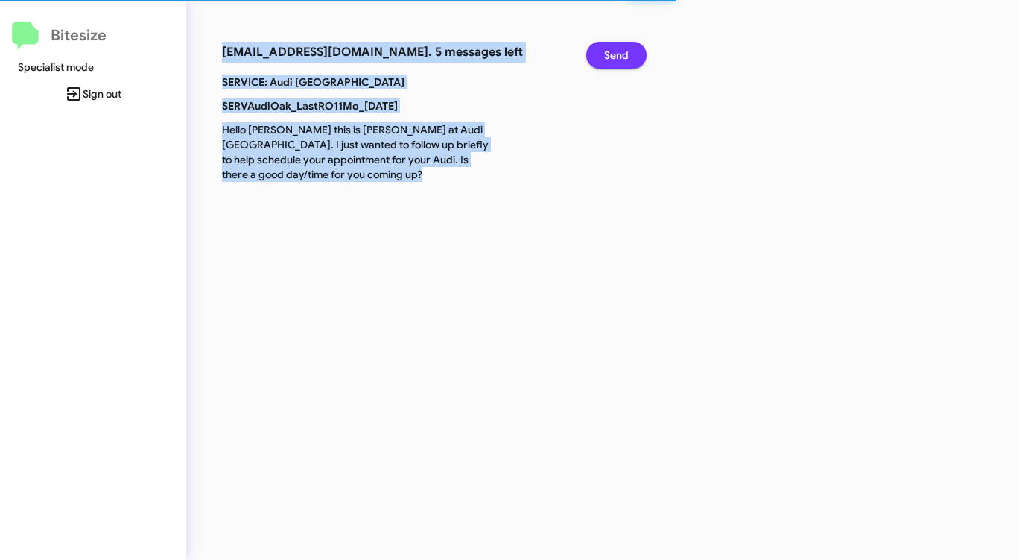
click at [606, 52] on span "Send" at bounding box center [616, 55] width 25 height 27
click at [606, 53] on span "Send" at bounding box center [616, 55] width 25 height 27
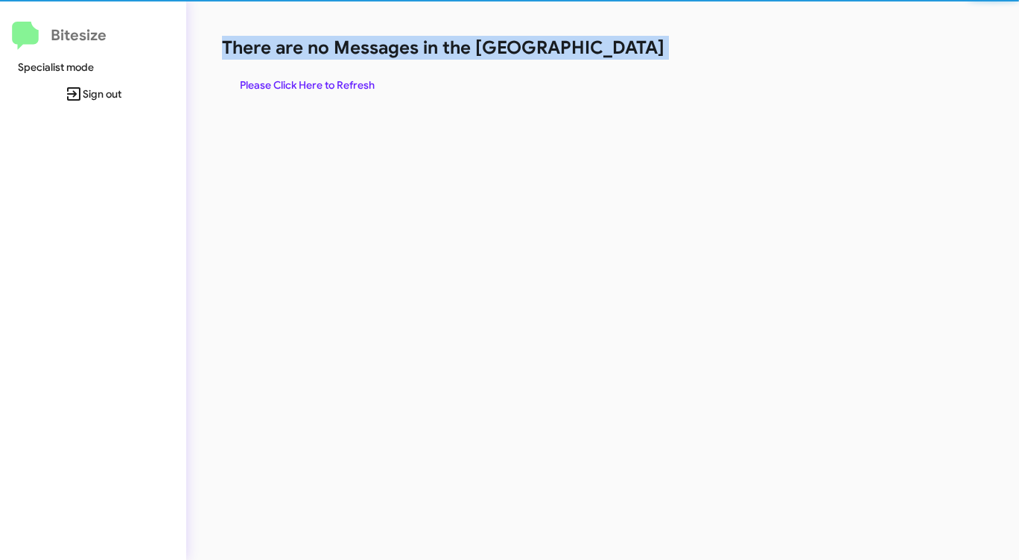
click at [606, 53] on h1 "There are no Messages in the Queue" at bounding box center [533, 48] width 623 height 24
click at [606, 54] on h1 "There are no Messages in the Queue" at bounding box center [533, 48] width 623 height 24
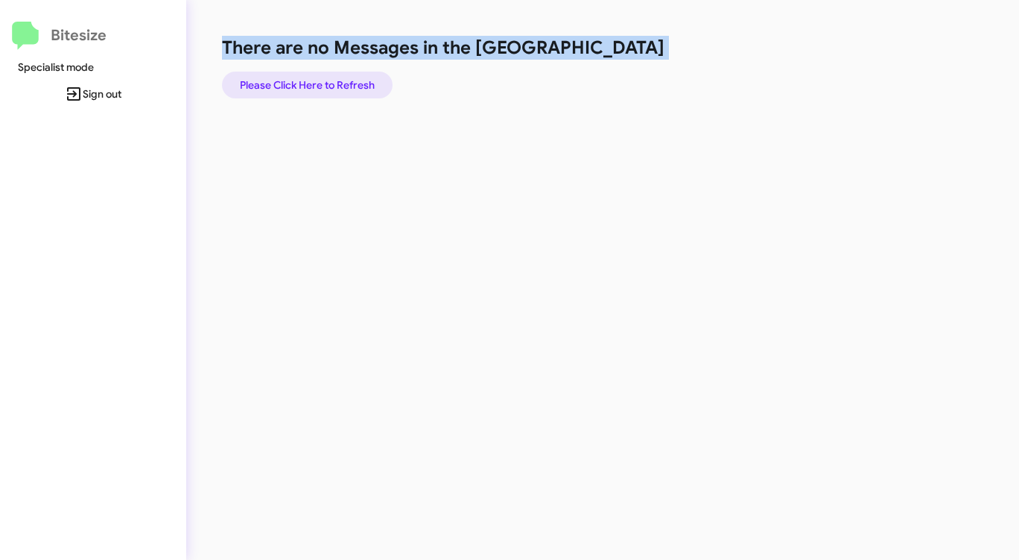
click at [343, 82] on span "Please Click Here to Refresh" at bounding box center [307, 85] width 135 height 27
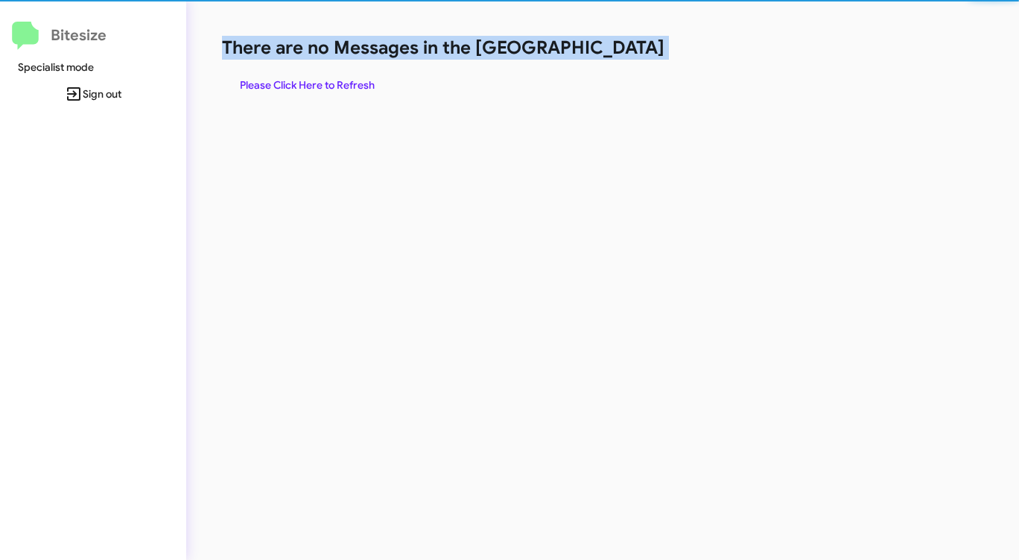
click at [343, 82] on span "Please Click Here to Refresh" at bounding box center [307, 85] width 135 height 27
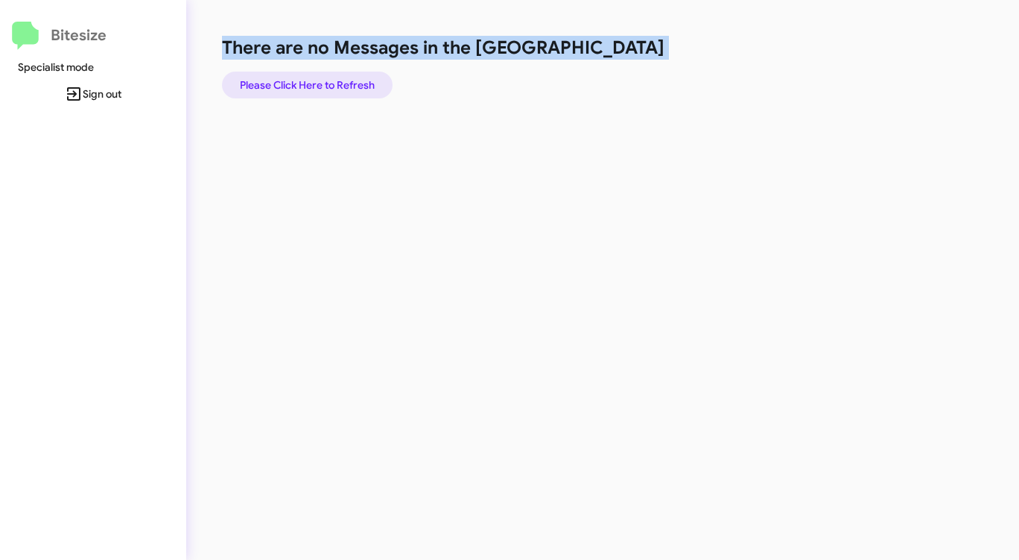
click at [343, 82] on span "Please Click Here to Refresh" at bounding box center [307, 85] width 135 height 27
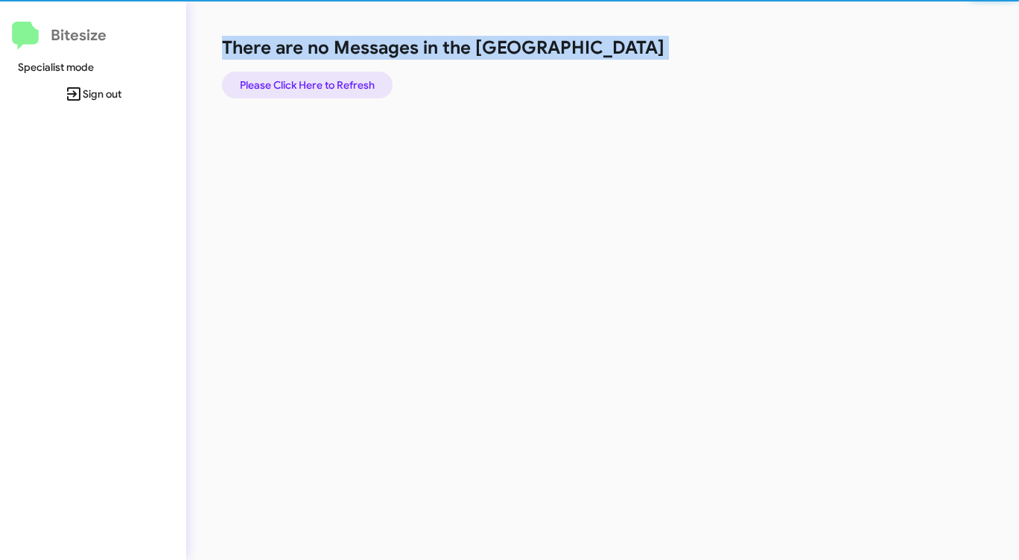
click at [343, 82] on span "Please Click Here to Refresh" at bounding box center [307, 85] width 135 height 27
click at [342, 82] on span "Please Click Here to Refresh" at bounding box center [307, 85] width 135 height 27
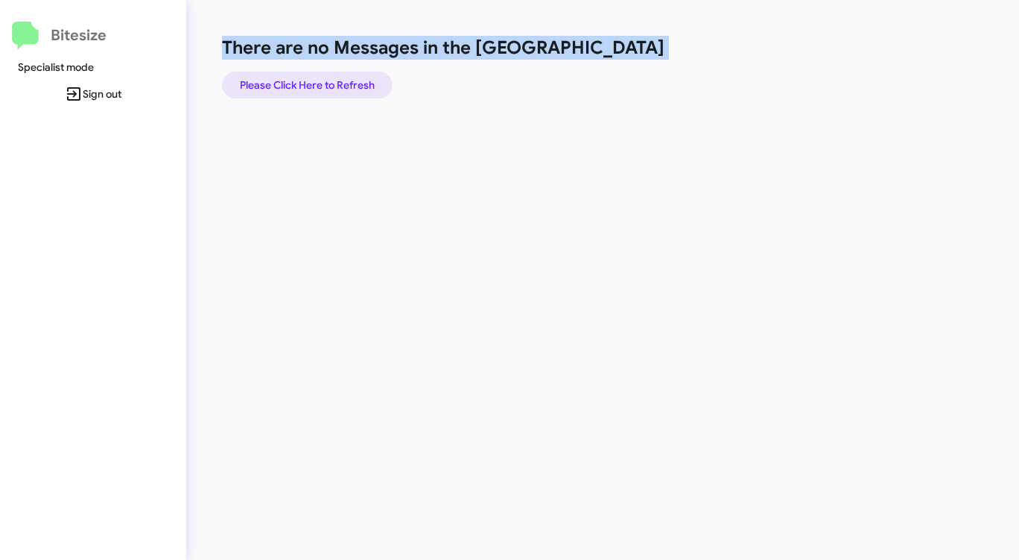
click at [342, 82] on span "Please Click Here to Refresh" at bounding box center [307, 85] width 135 height 27
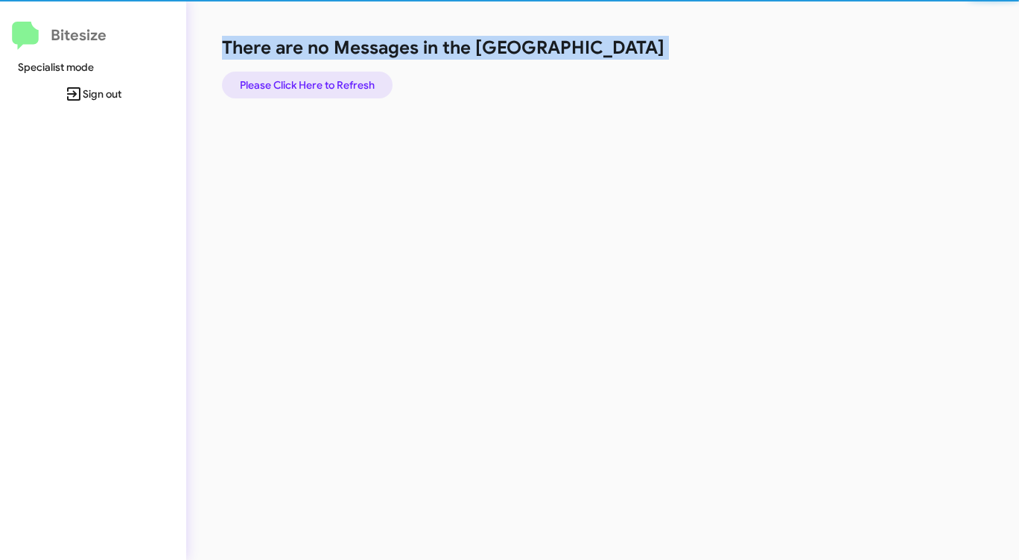
click at [342, 82] on span "Please Click Here to Refresh" at bounding box center [307, 85] width 135 height 27
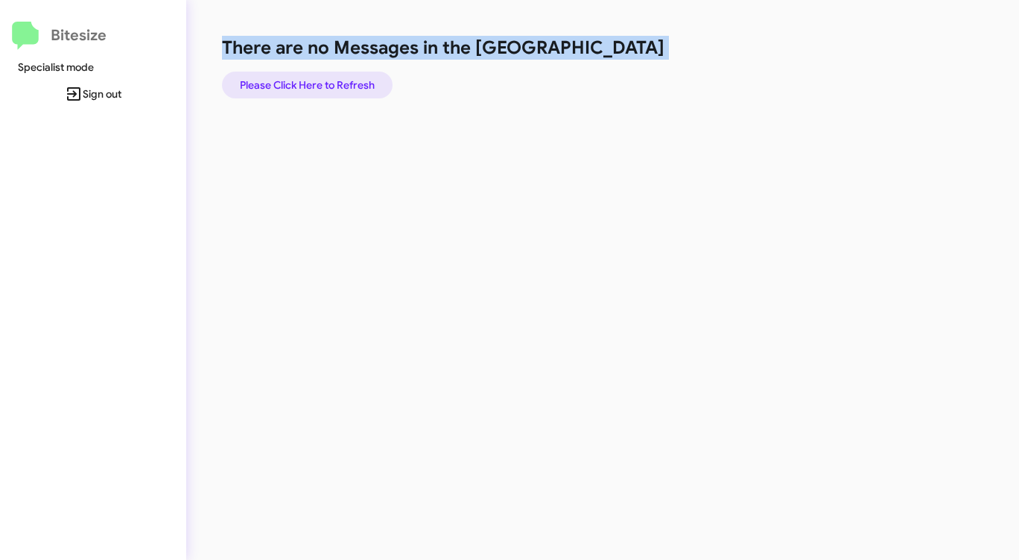
click at [342, 82] on span "Please Click Here to Refresh" at bounding box center [307, 85] width 135 height 27
click at [342, 81] on span "Please Click Here to Refresh" at bounding box center [307, 85] width 135 height 27
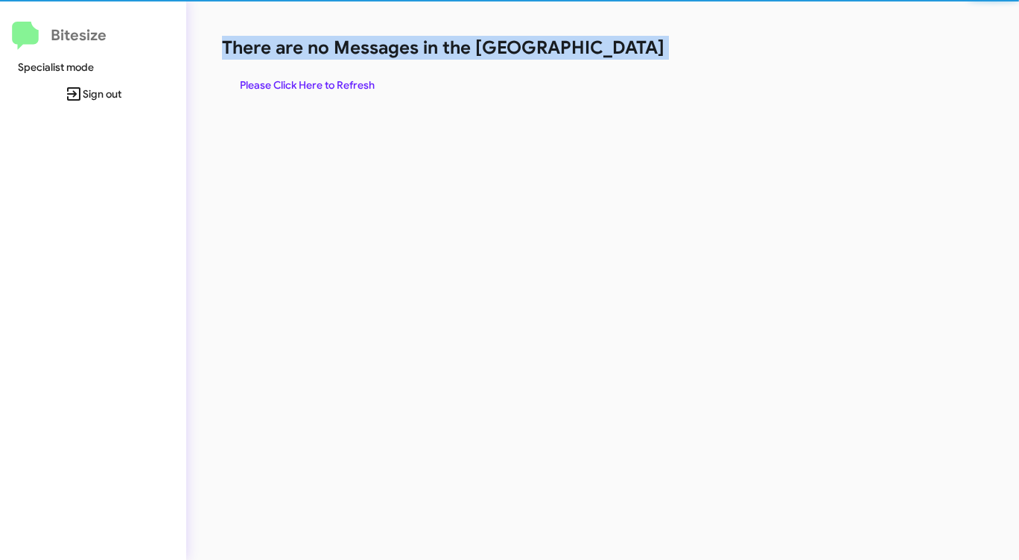
click at [342, 81] on span "Please Click Here to Refresh" at bounding box center [307, 85] width 135 height 27
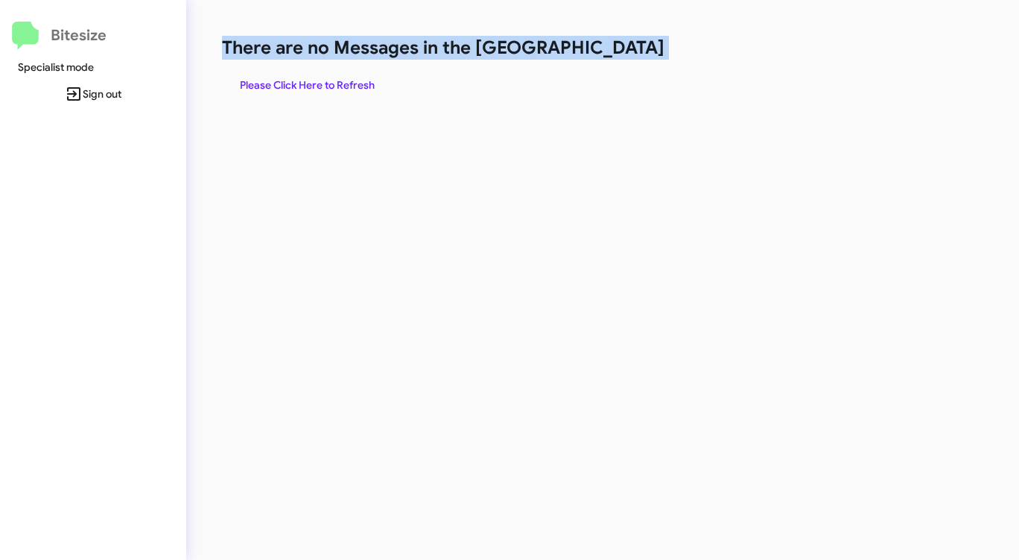
click at [342, 81] on span "Please Click Here to Refresh" at bounding box center [307, 85] width 135 height 27
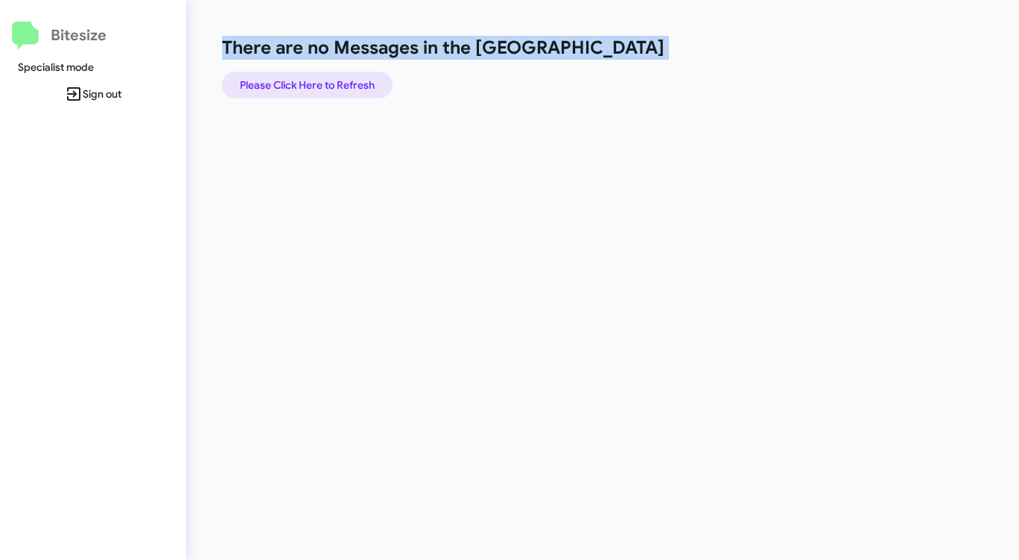
click at [342, 81] on span "Please Click Here to Refresh" at bounding box center [307, 85] width 135 height 27
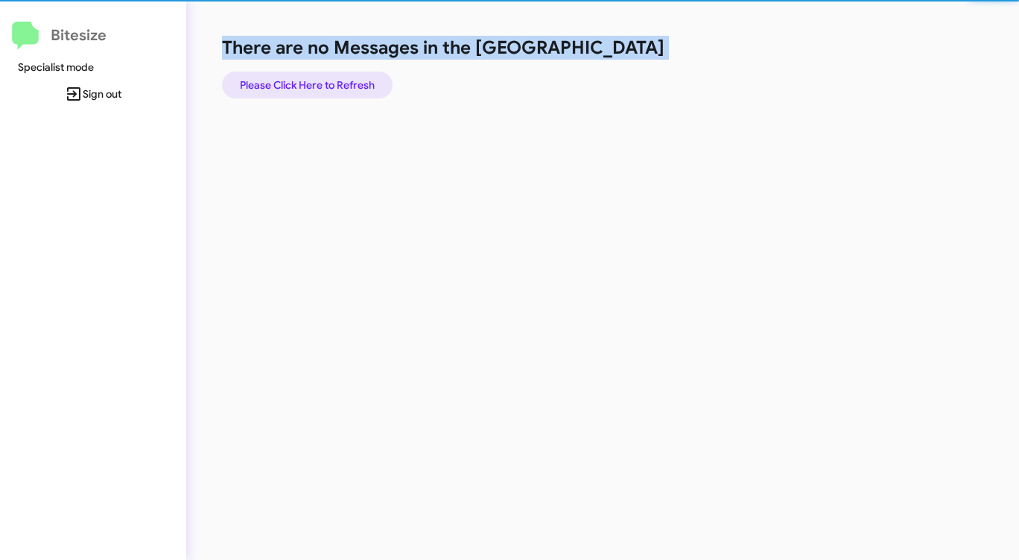
click at [342, 81] on span "Please Click Here to Refresh" at bounding box center [307, 85] width 135 height 27
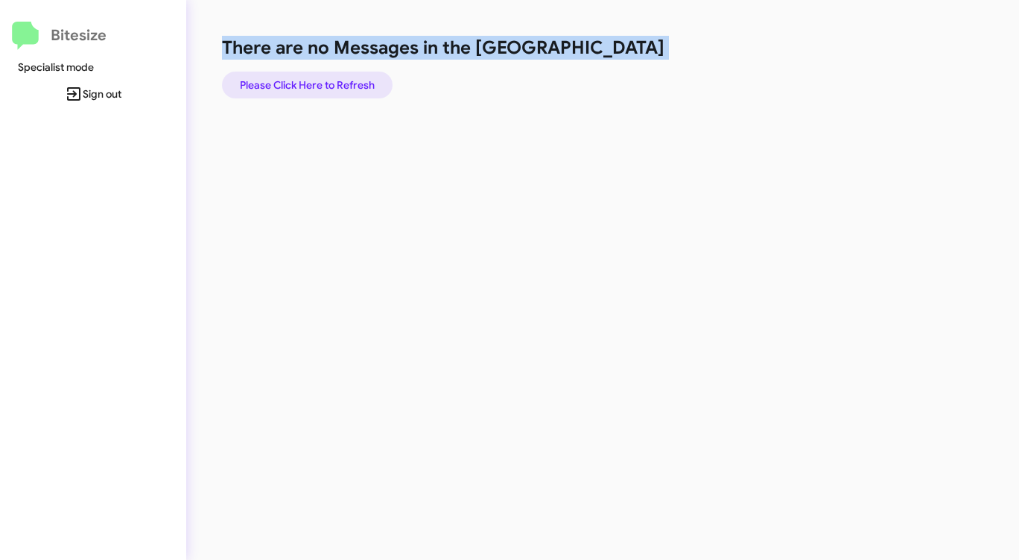
click at [342, 80] on span "Please Click Here to Refresh" at bounding box center [307, 85] width 135 height 27
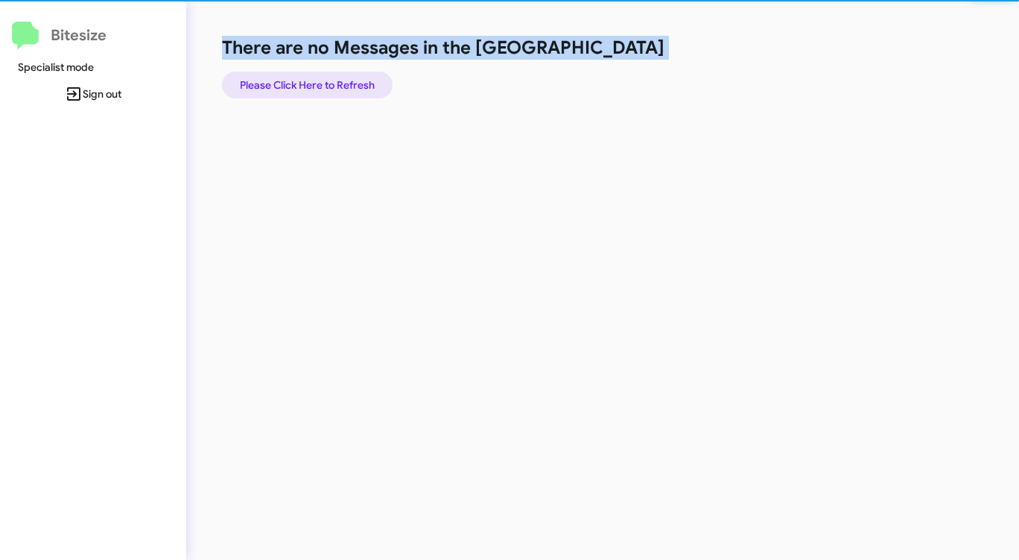
click at [338, 80] on span "Please Click Here to Refresh" at bounding box center [307, 85] width 135 height 27
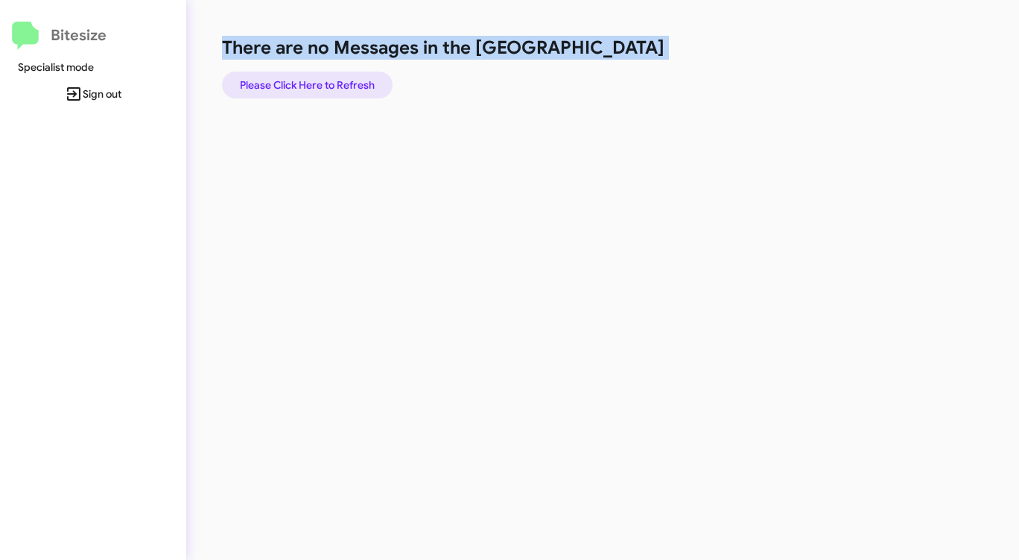
click at [336, 80] on span "Please Click Here to Refresh" at bounding box center [307, 85] width 135 height 27
click at [335, 81] on span "Please Click Here to Refresh" at bounding box center [307, 85] width 135 height 27
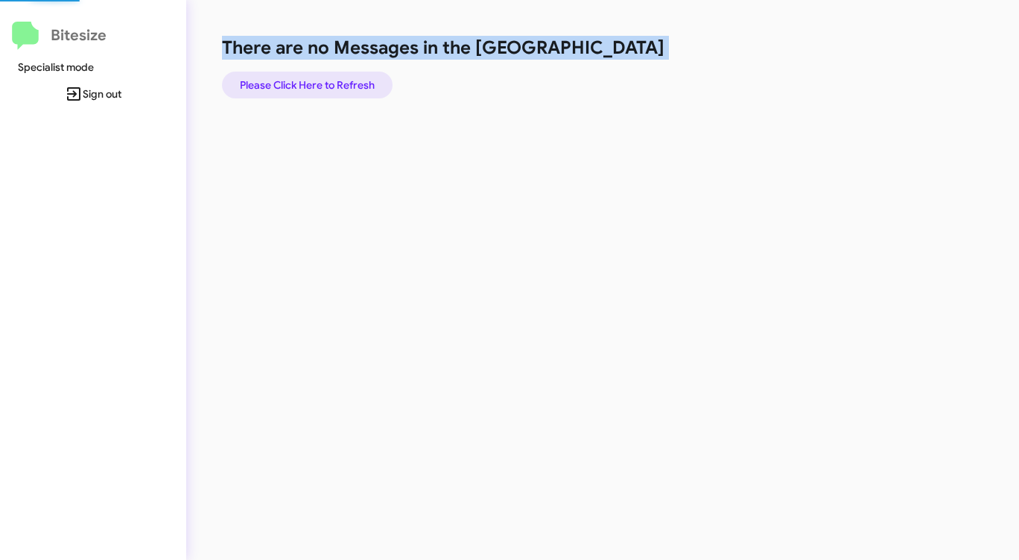
click at [335, 81] on span "Please Click Here to Refresh" at bounding box center [307, 85] width 135 height 27
click at [335, 80] on span "Please Click Here to Refresh" at bounding box center [307, 85] width 135 height 27
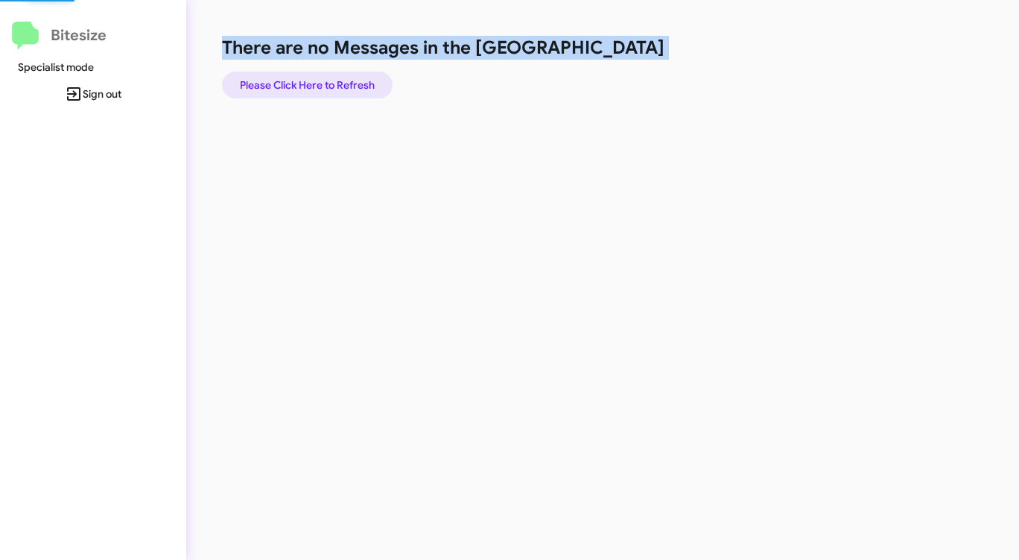
click at [335, 81] on span "Please Click Here to Refresh" at bounding box center [307, 85] width 135 height 27
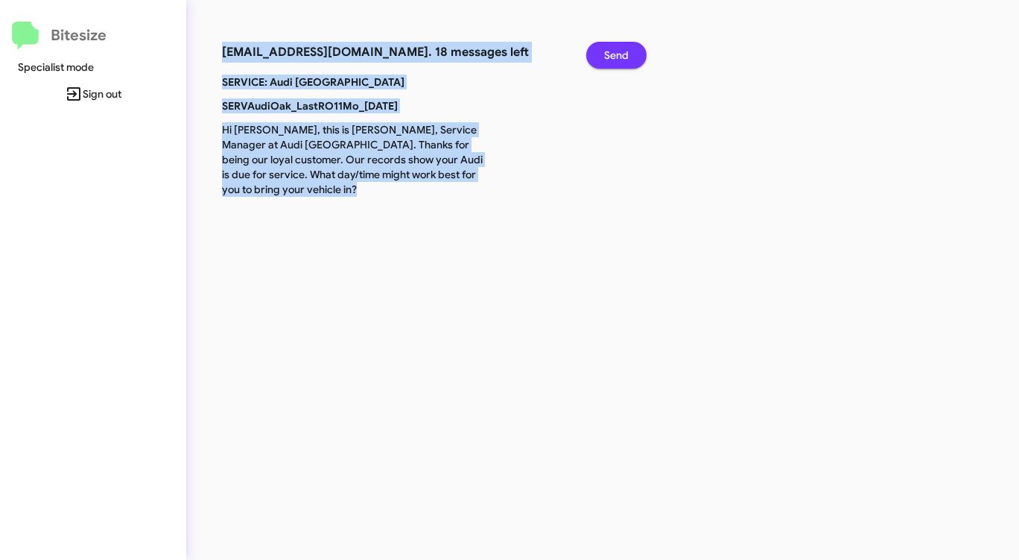
click at [613, 53] on span "Send" at bounding box center [616, 55] width 25 height 27
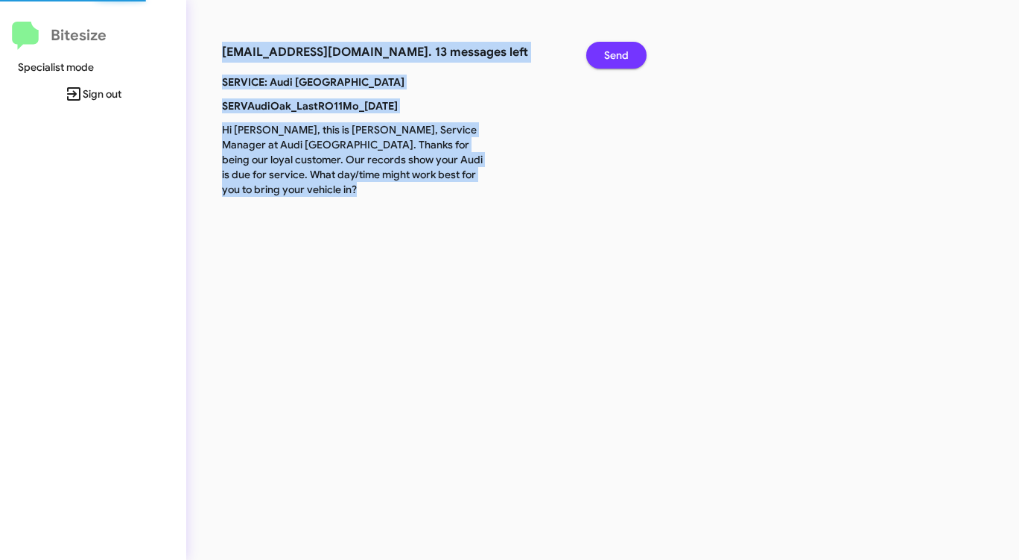
click at [613, 53] on span "Send" at bounding box center [616, 55] width 25 height 27
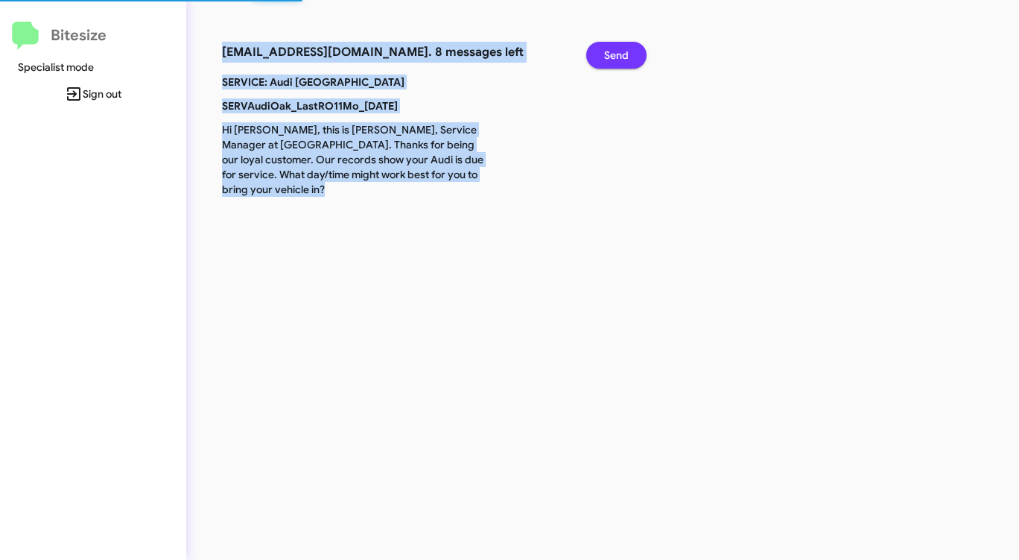
click at [612, 53] on span "Send" at bounding box center [616, 55] width 25 height 27
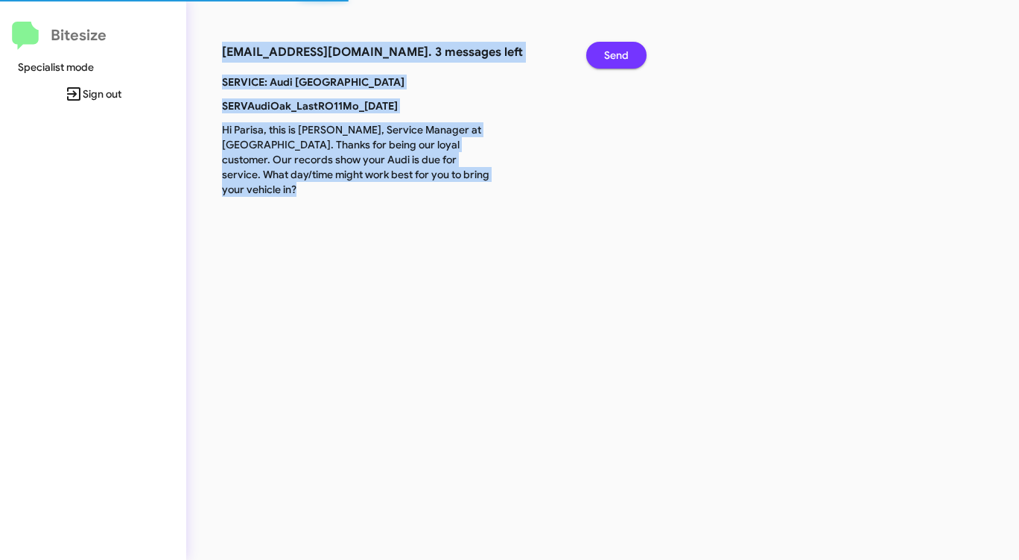
click at [612, 53] on span "Send" at bounding box center [616, 55] width 25 height 27
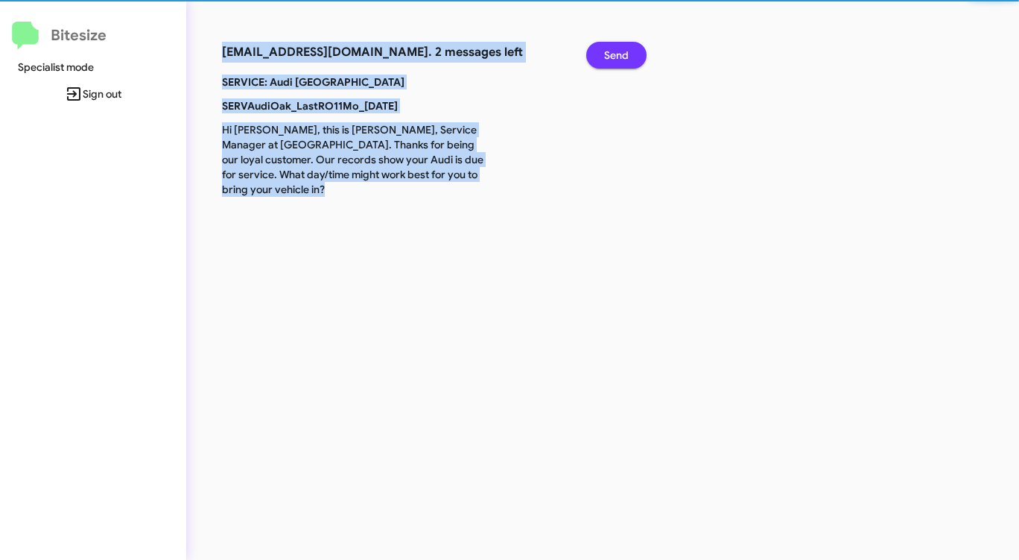
click at [612, 53] on span "Send" at bounding box center [616, 55] width 25 height 27
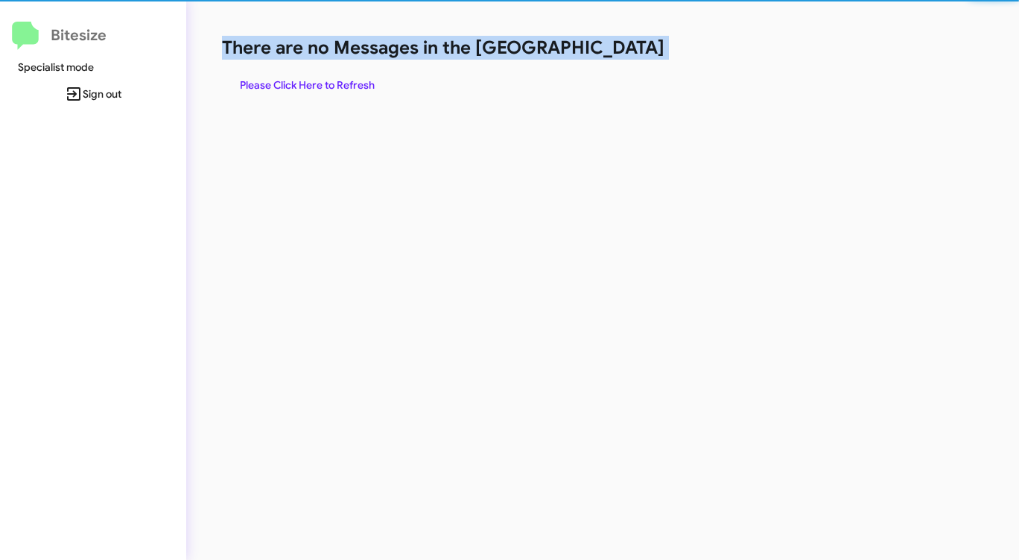
click at [612, 53] on h1 "There are no Messages in the Queue" at bounding box center [533, 48] width 623 height 24
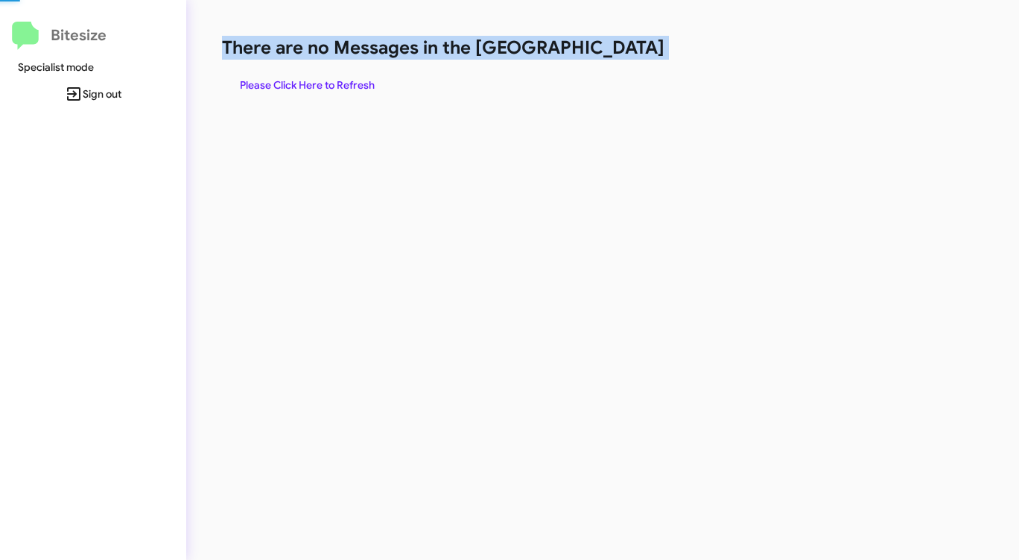
click at [612, 53] on h1 "There are no Messages in the Queue" at bounding box center [533, 48] width 623 height 24
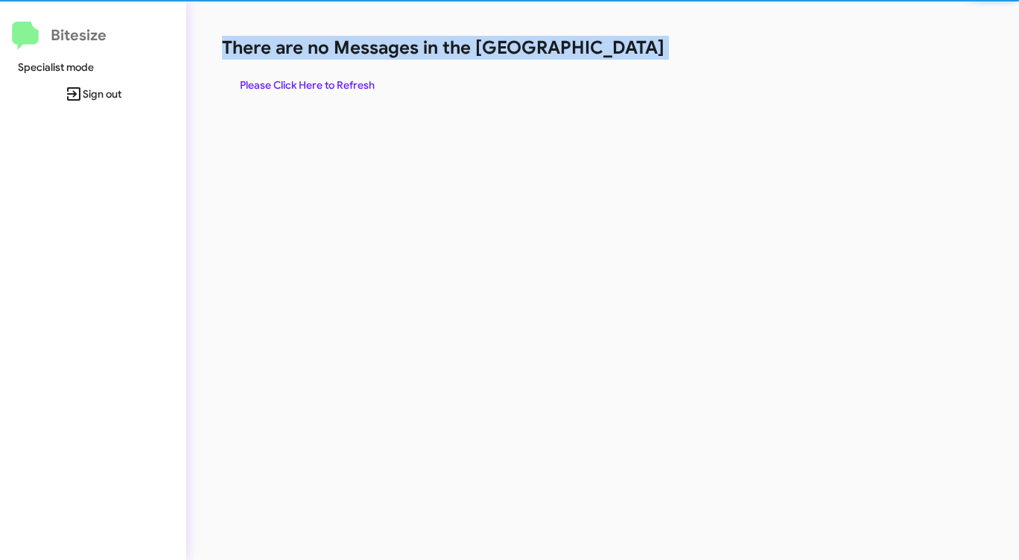
click at [612, 53] on h1 "There are no Messages in the Queue" at bounding box center [533, 48] width 623 height 24
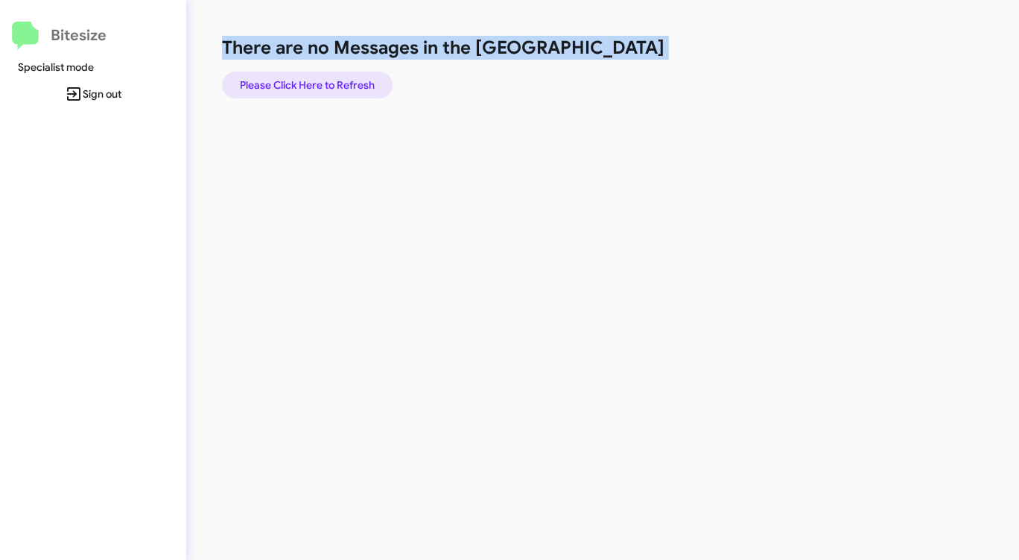
click at [320, 83] on span "Please Click Here to Refresh" at bounding box center [307, 85] width 135 height 27
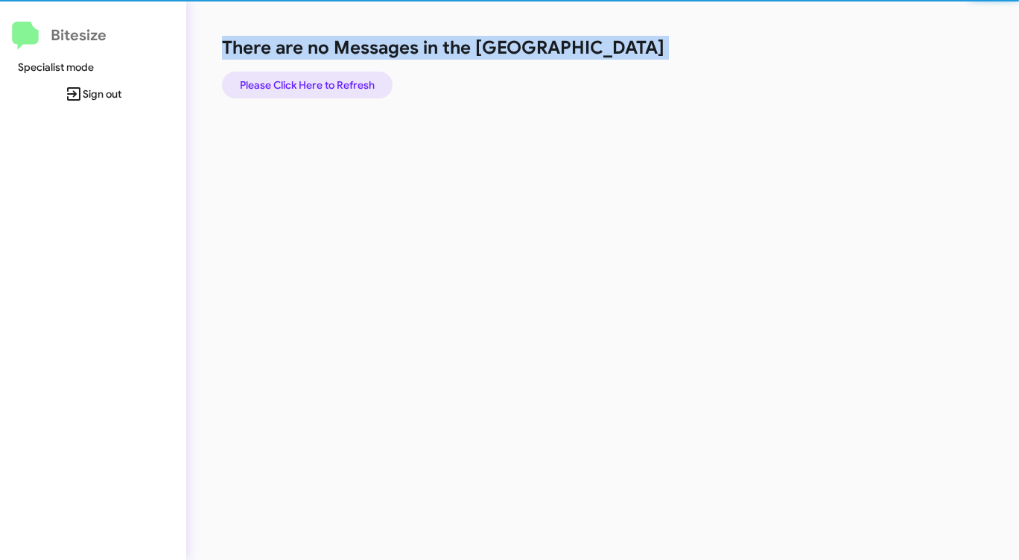
click at [320, 83] on span "Please Click Here to Refresh" at bounding box center [307, 85] width 135 height 27
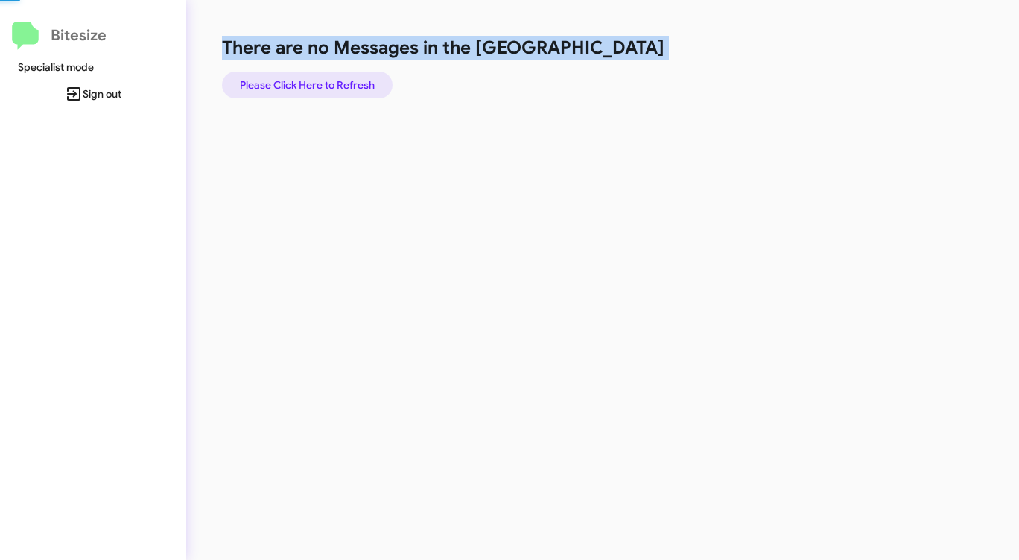
click at [320, 83] on span "Please Click Here to Refresh" at bounding box center [307, 85] width 135 height 27
click at [339, 83] on span "Please Click Here to Refresh" at bounding box center [307, 85] width 135 height 27
click at [338, 83] on span "Please Click Here to Refresh" at bounding box center [307, 85] width 135 height 27
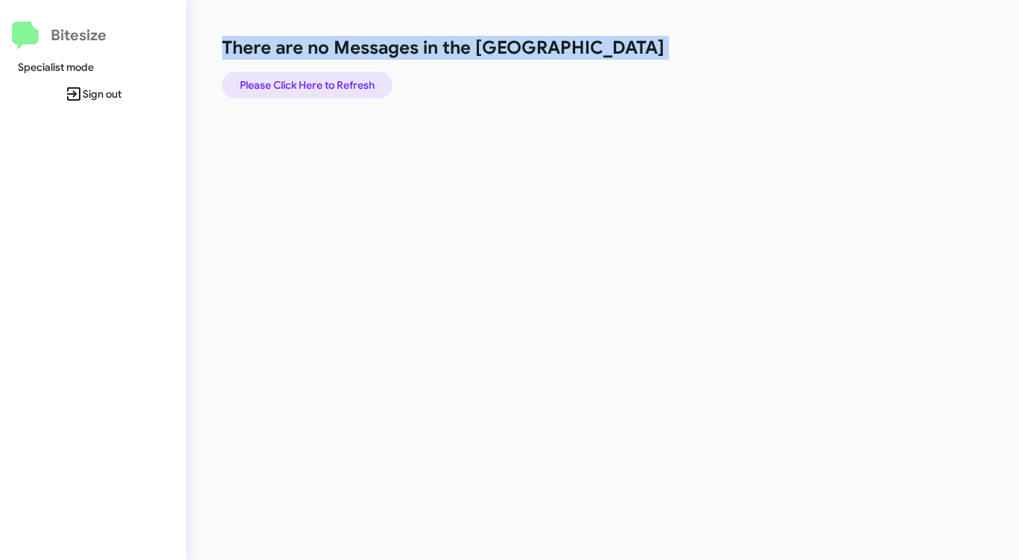
click at [338, 83] on span "Please Click Here to Refresh" at bounding box center [307, 85] width 135 height 27
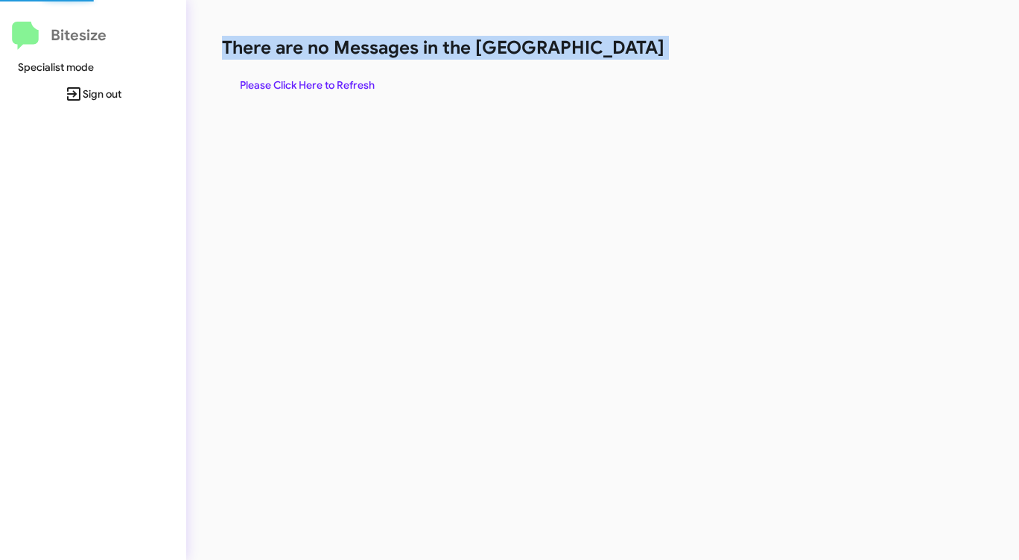
click at [338, 84] on span "Please Click Here to Refresh" at bounding box center [307, 85] width 135 height 27
click at [332, 86] on span "Please Click Here to Refresh" at bounding box center [307, 85] width 135 height 27
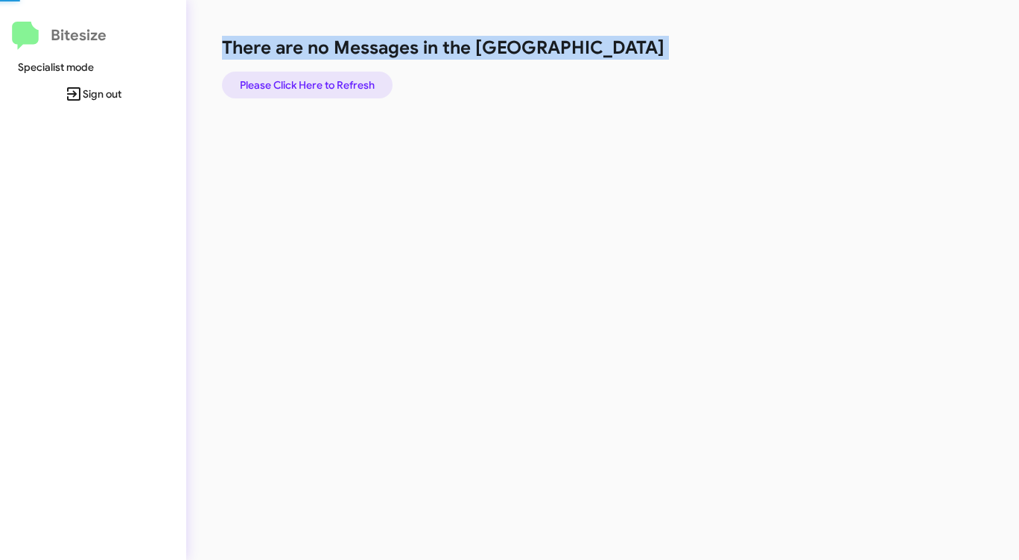
click at [332, 86] on span "Please Click Here to Refresh" at bounding box center [307, 85] width 135 height 27
click at [315, 84] on span "Please Click Here to Refresh" at bounding box center [307, 85] width 135 height 27
click at [314, 84] on span "Please Click Here to Refresh" at bounding box center [307, 85] width 135 height 27
